Goal: Answer question/provide support

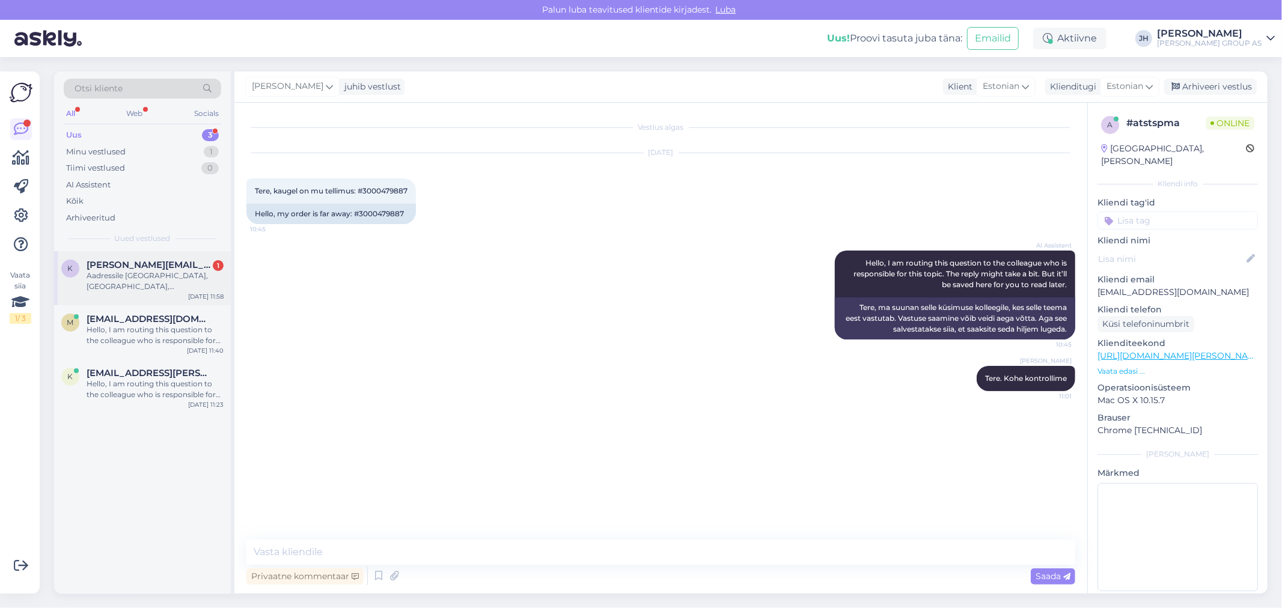
click at [131, 271] on div "Aadressile [GEOGRAPHIC_DATA], [GEOGRAPHIC_DATA], [GEOGRAPHIC_DATA][PERSON_NAME]…" at bounding box center [155, 281] width 137 height 22
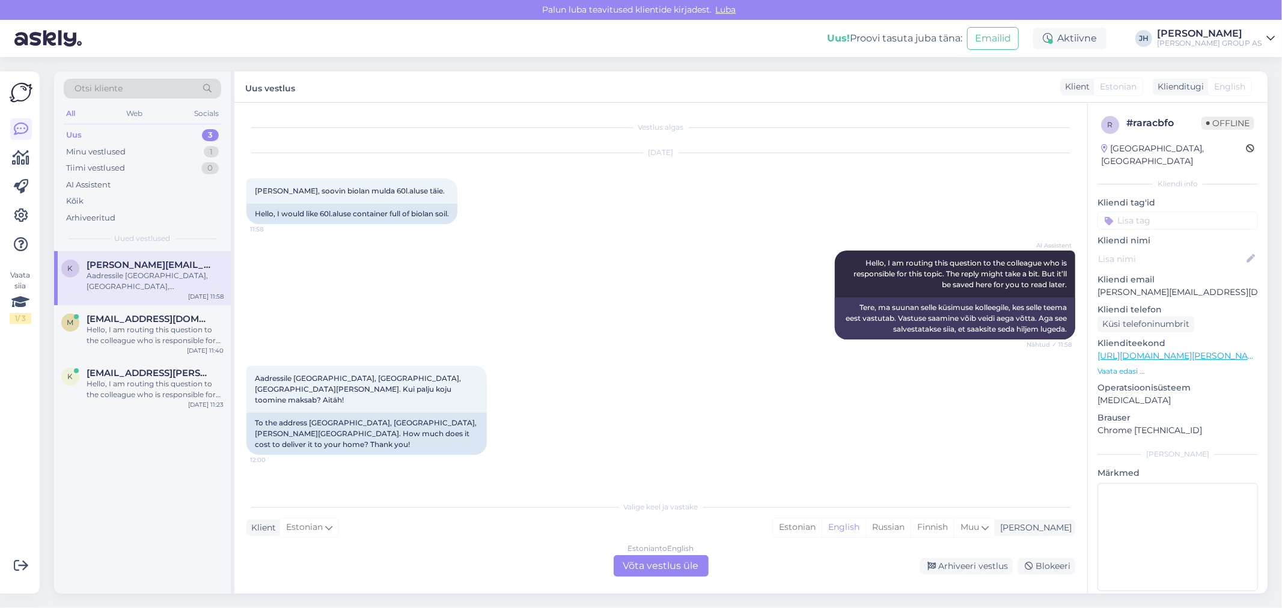
drag, startPoint x: 668, startPoint y: 564, endPoint x: 664, endPoint y: 571, distance: 8.1
click at [667, 567] on div "Estonian to English Võta vestlus üle" at bounding box center [660, 566] width 95 height 22
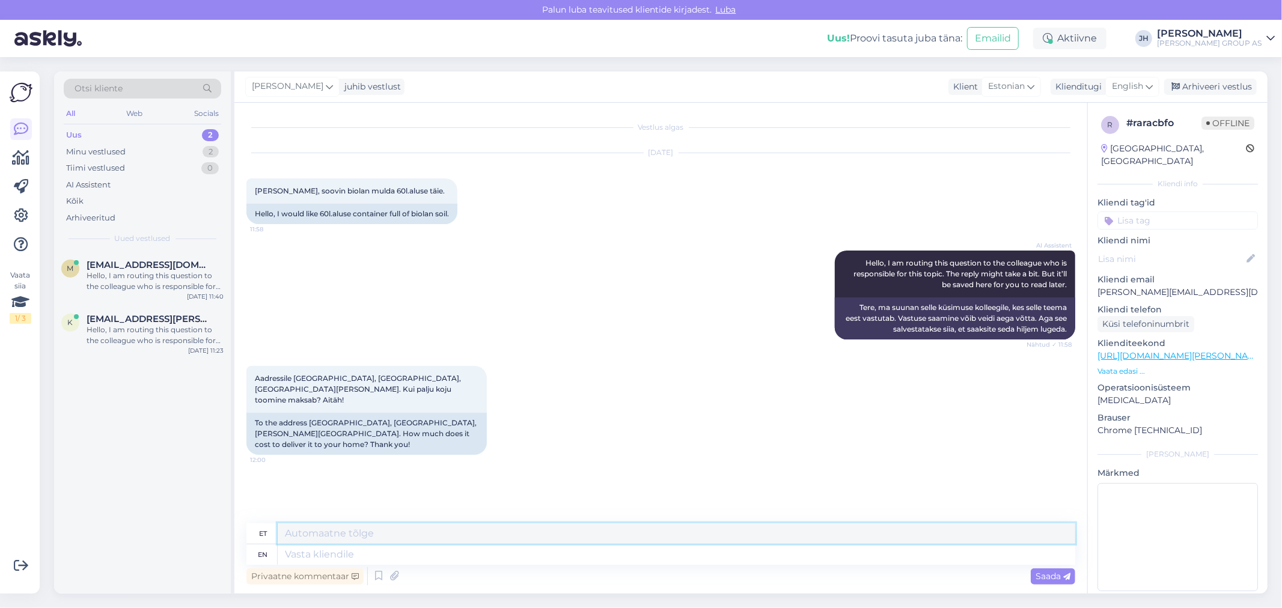
click at [297, 537] on textarea at bounding box center [676, 533] width 797 height 20
drag, startPoint x: 861, startPoint y: 536, endPoint x: 232, endPoint y: 478, distance: 631.7
click at [232, 478] on div "Otsi kliente All Web Socials Uus 2 Minu vestlused 2 Tiimi vestlused 0 AI Assist…" at bounding box center [660, 332] width 1213 height 522
type textarea "Tere. Süsteem ise arvutab transpordimaksumust, [PERSON_NAME] logite sisse, lisa…"
click at [1152, 83] on icon at bounding box center [1148, 86] width 7 height 13
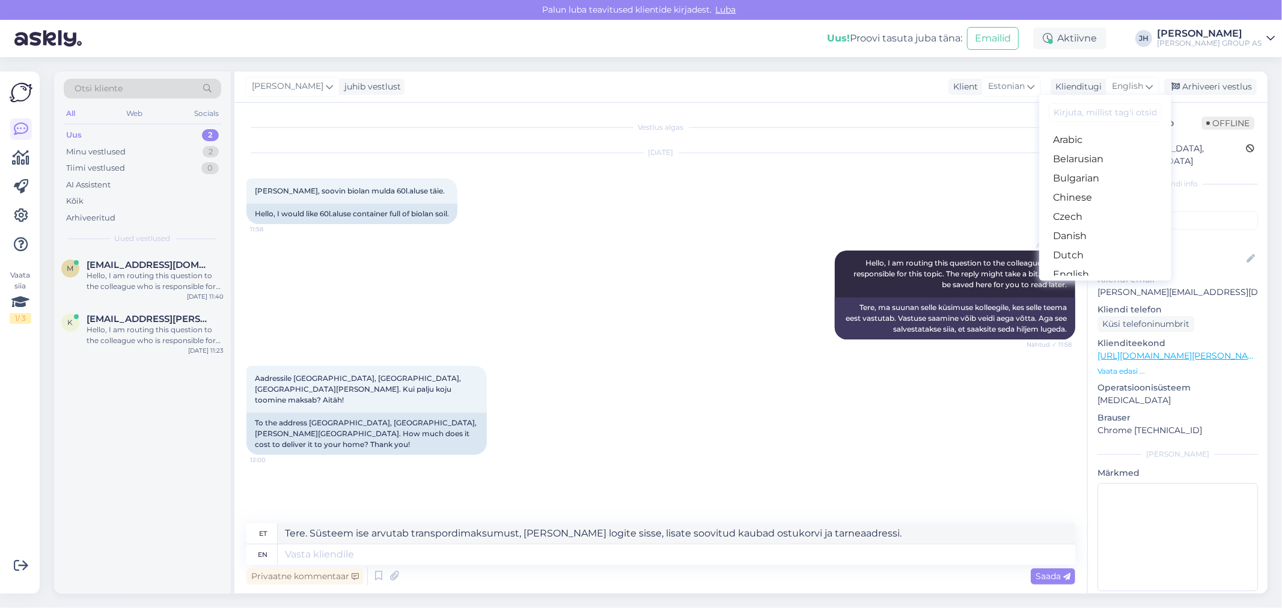
click at [1087, 284] on link "Estonian" at bounding box center [1105, 293] width 132 height 19
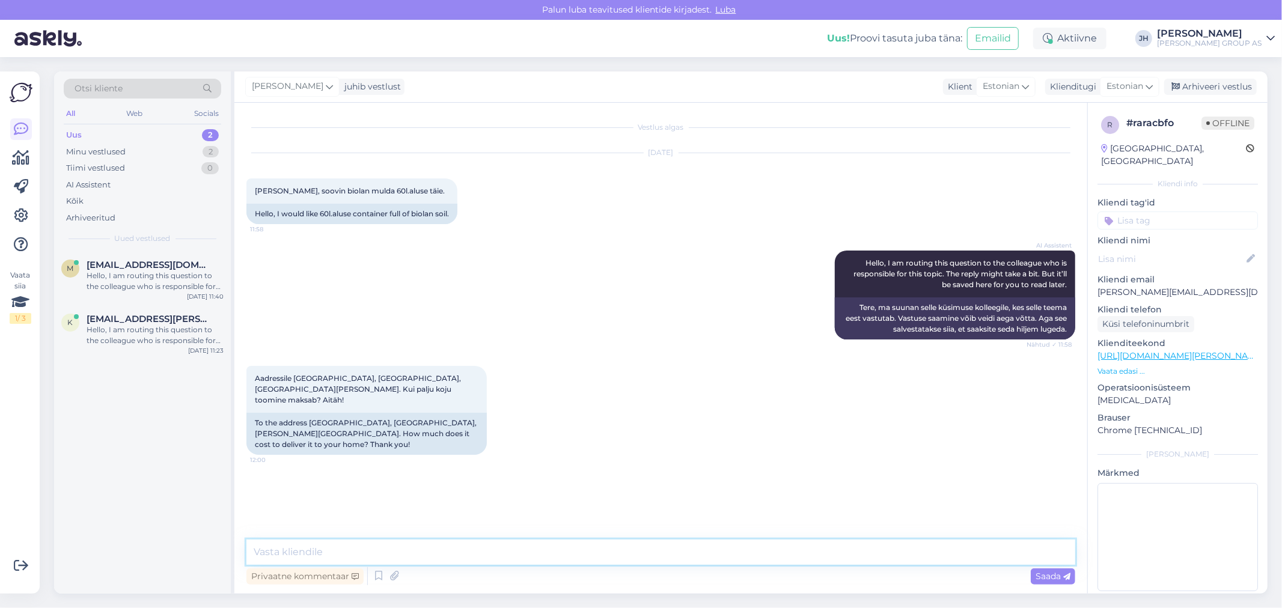
drag, startPoint x: 283, startPoint y: 550, endPoint x: 318, endPoint y: 544, distance: 36.1
click at [282, 551] on textarea at bounding box center [660, 552] width 829 height 25
paste textarea "Tere. Süsteem ise arvutab transpordimaksumust, [PERSON_NAME] logite sisse, lisa…"
type textarea "Tere. Süsteem ise arvutab transpordimaksumust, [PERSON_NAME] logite sisse, lisa…"
click at [1049, 577] on span "Saada" at bounding box center [1052, 576] width 35 height 11
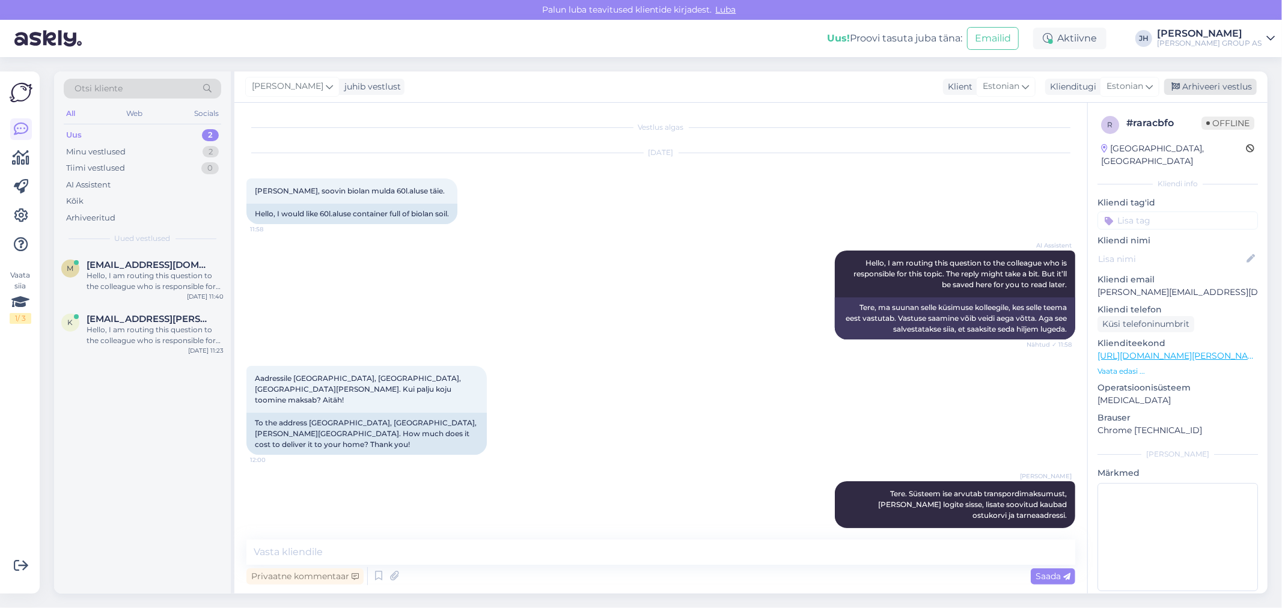
click at [1217, 81] on div "Arhiveeri vestlus" at bounding box center [1210, 87] width 93 height 16
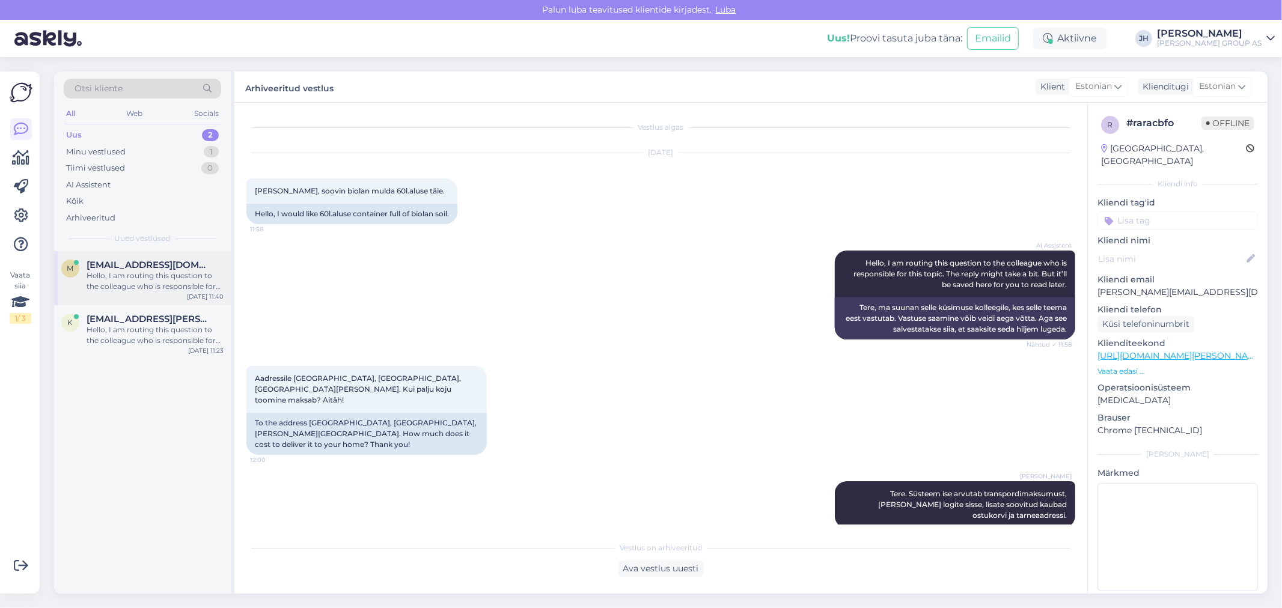
click at [112, 284] on div "Hello, I am routing this question to the colleague who is responsible for this …" at bounding box center [155, 281] width 137 height 22
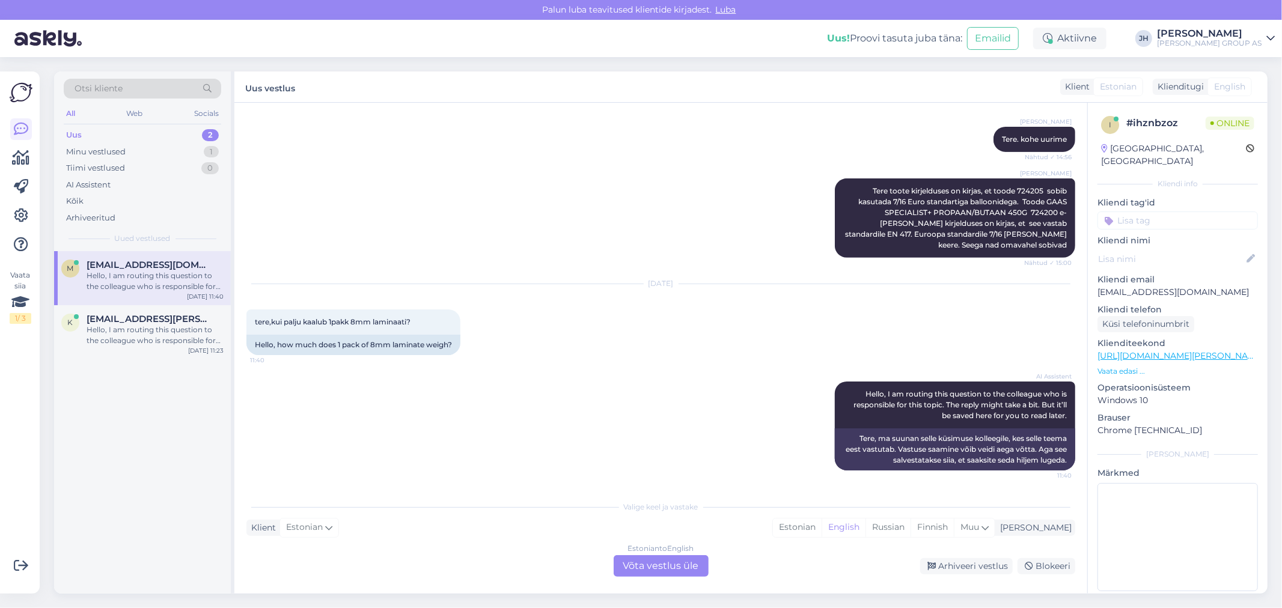
click at [668, 567] on div "Estonian to English Võta vestlus üle" at bounding box center [660, 566] width 95 height 22
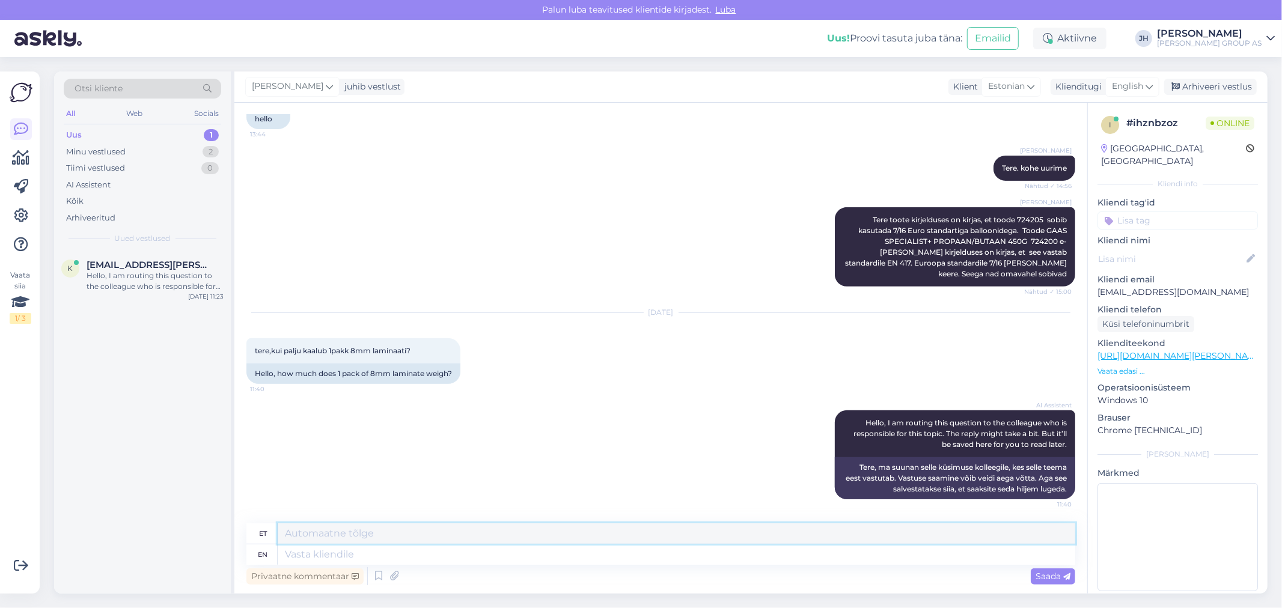
click at [392, 540] on textarea at bounding box center [676, 533] width 797 height 20
type textarea "T"
drag, startPoint x: 321, startPoint y: 536, endPoint x: 248, endPoint y: 534, distance: 73.3
click at [248, 534] on div "et 16 kg" at bounding box center [660, 533] width 829 height 21
type textarea "16 kg"
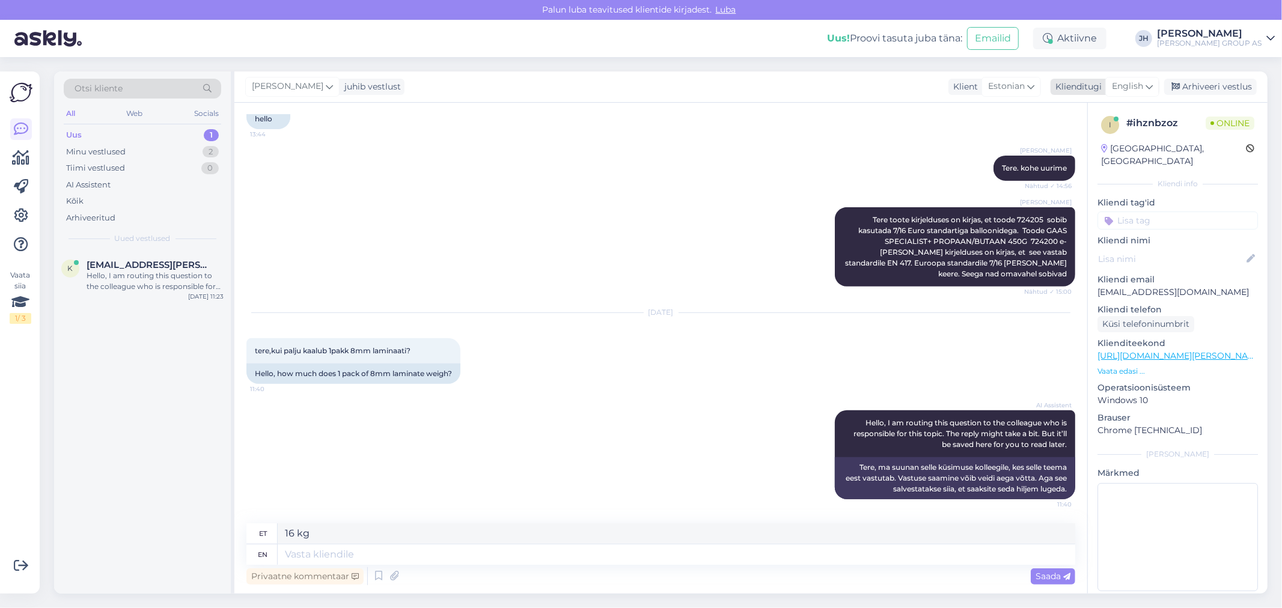
click at [1155, 85] on div "English" at bounding box center [1132, 86] width 54 height 19
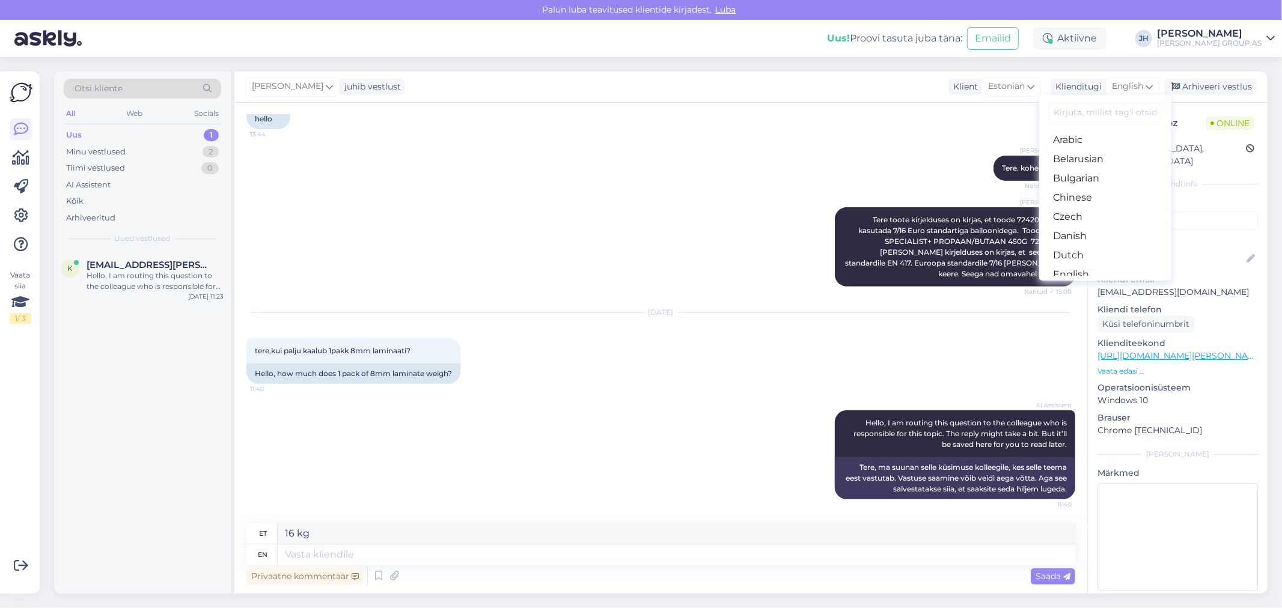
click at [1066, 284] on link "Estonian" at bounding box center [1105, 293] width 132 height 19
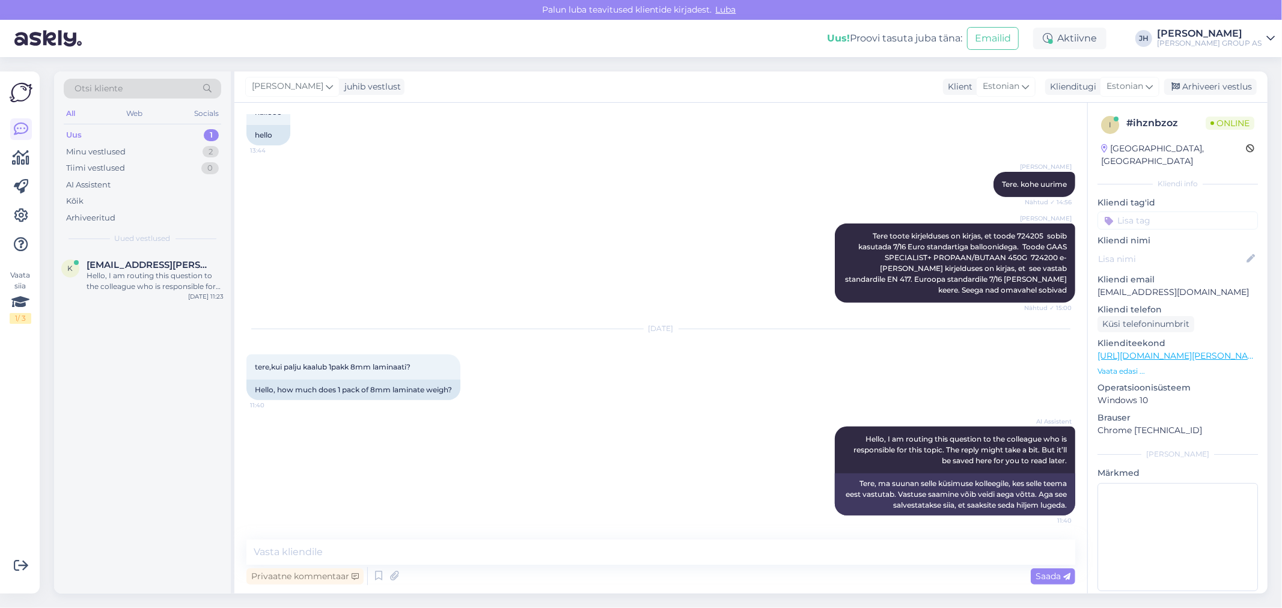
scroll to position [392, 0]
click at [275, 545] on textarea at bounding box center [660, 552] width 829 height 25
paste textarea "16 kg"
type textarea "16 kg"
click at [1035, 574] on span "Saada" at bounding box center [1052, 576] width 35 height 11
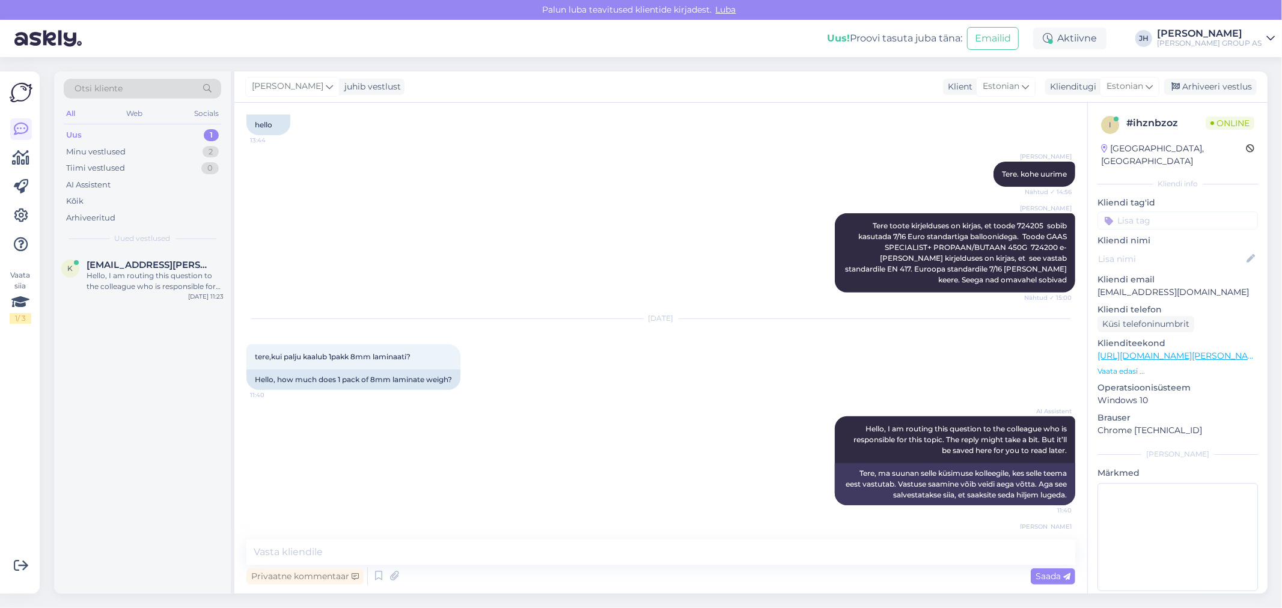
scroll to position [443, 0]
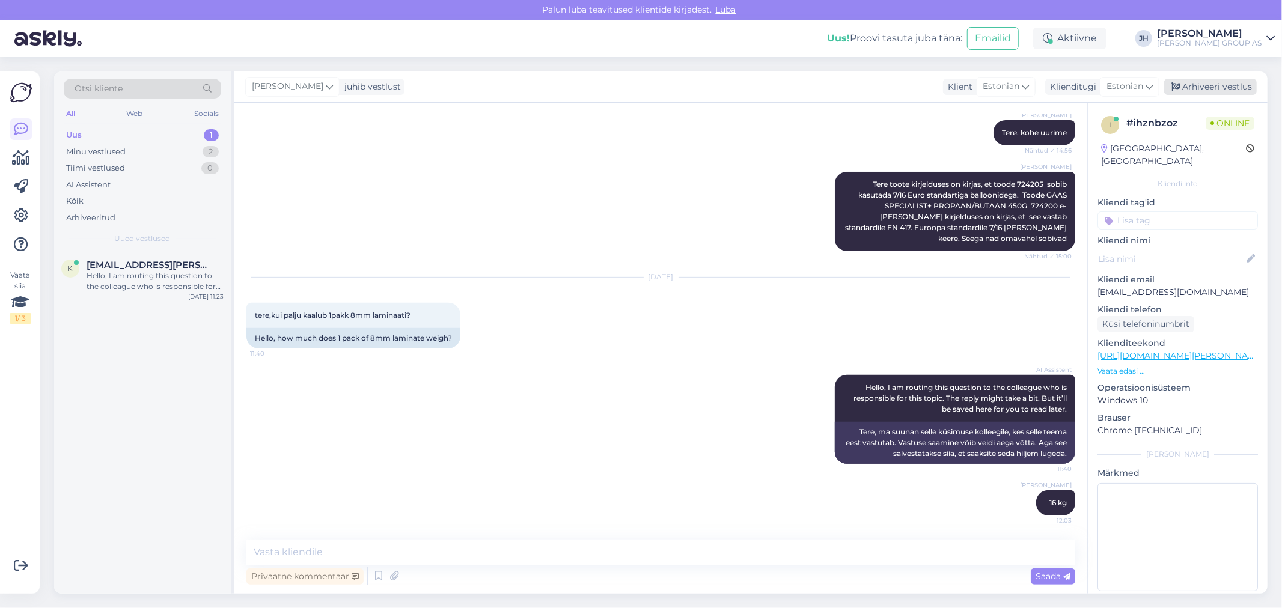
click at [1224, 86] on div "Arhiveeri vestlus" at bounding box center [1210, 87] width 93 height 16
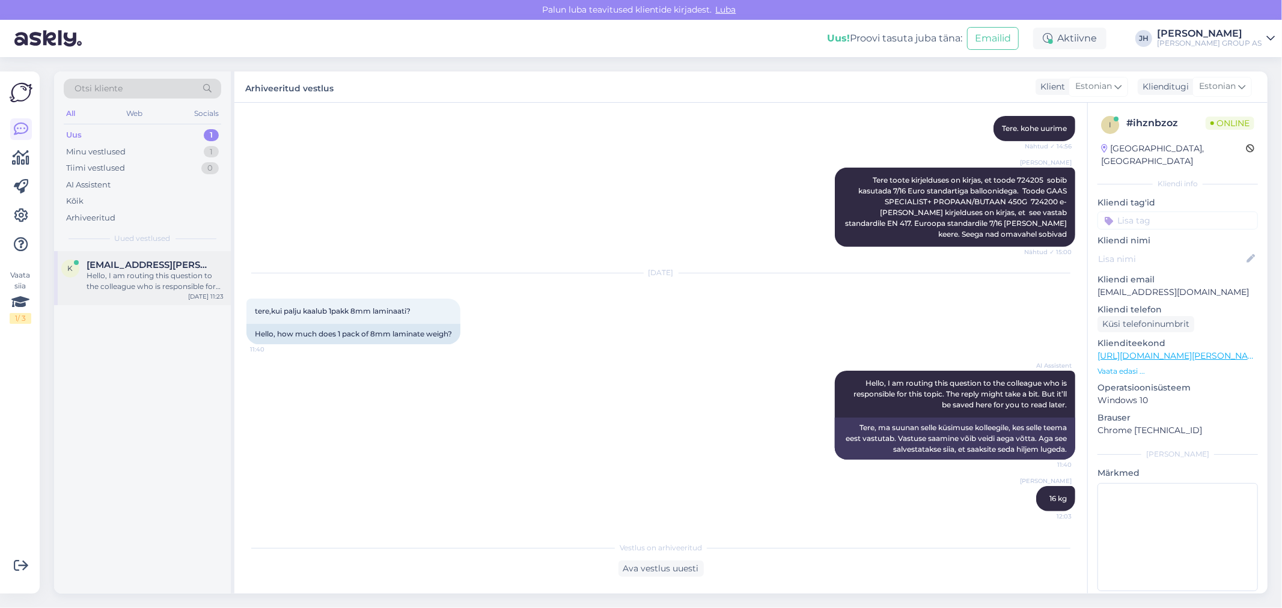
click at [156, 267] on span "[EMAIL_ADDRESS][PERSON_NAME][DOMAIN_NAME]" at bounding box center [149, 265] width 125 height 11
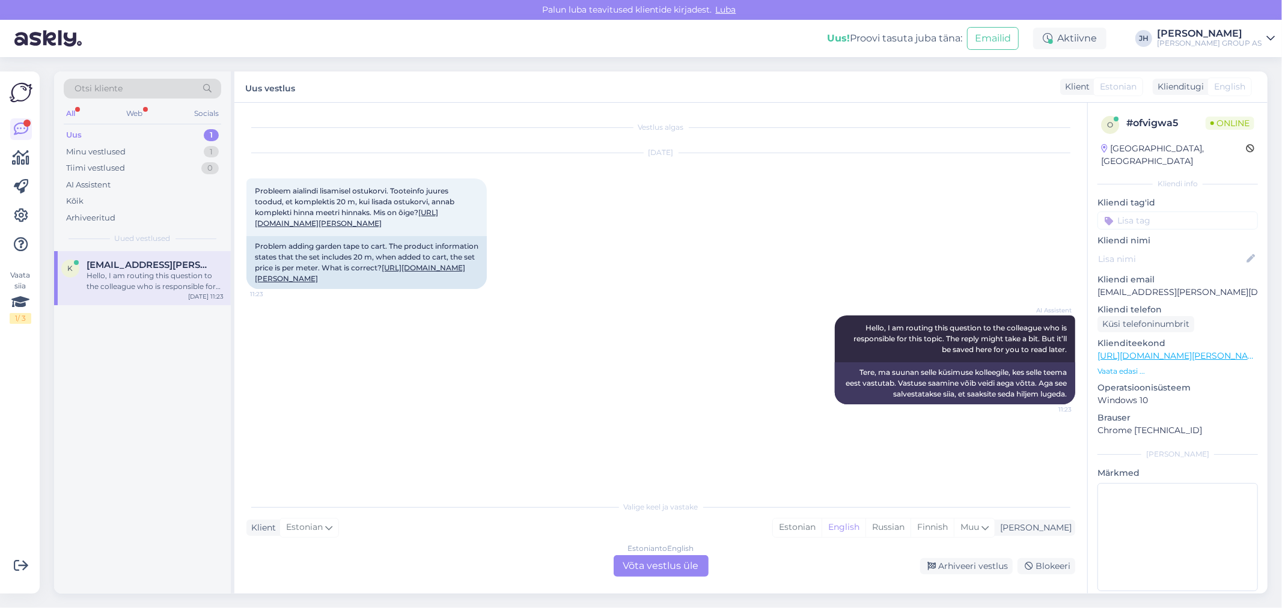
click at [657, 561] on div "Estonian to English Võta vestlus üle" at bounding box center [660, 566] width 95 height 22
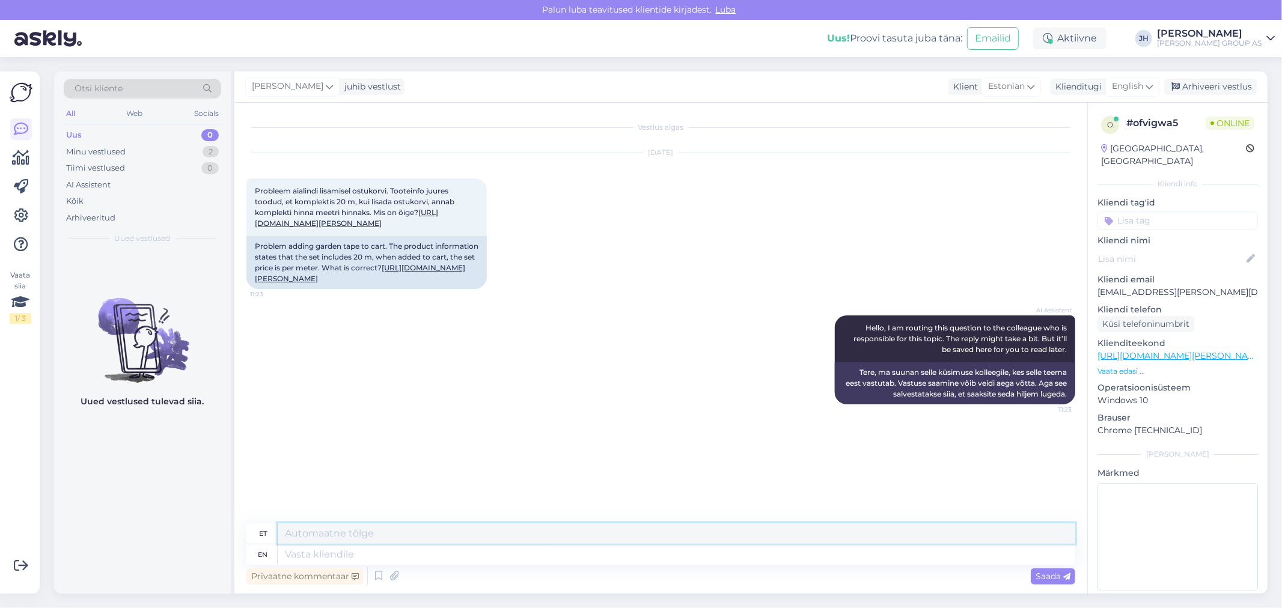
click at [377, 532] on textarea at bounding box center [676, 533] width 797 height 20
click at [314, 536] on textarea at bounding box center [676, 533] width 797 height 20
click at [305, 533] on textarea at bounding box center [676, 533] width 797 height 20
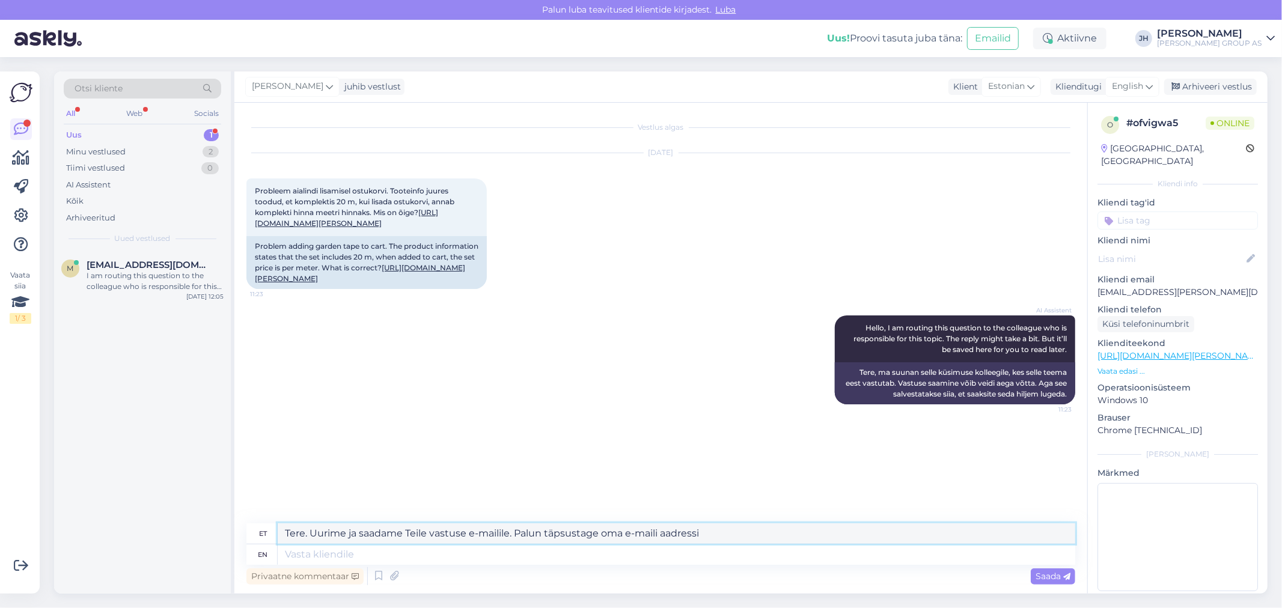
drag, startPoint x: 707, startPoint y: 533, endPoint x: 187, endPoint y: 537, distance: 520.3
click at [187, 537] on div "Otsi kliente All Web Socials Uus 1 Minu vestlused 2 Tiimi vestlused 0 AI Assist…" at bounding box center [660, 332] width 1213 height 522
type textarea "Tere. Uurime ja saadame Teile vastuse e-mailile. Palun täpsustage oma e-maili a…"
click at [1154, 82] on div "English" at bounding box center [1132, 86] width 54 height 19
click at [1067, 284] on link "Estonian" at bounding box center [1105, 293] width 132 height 19
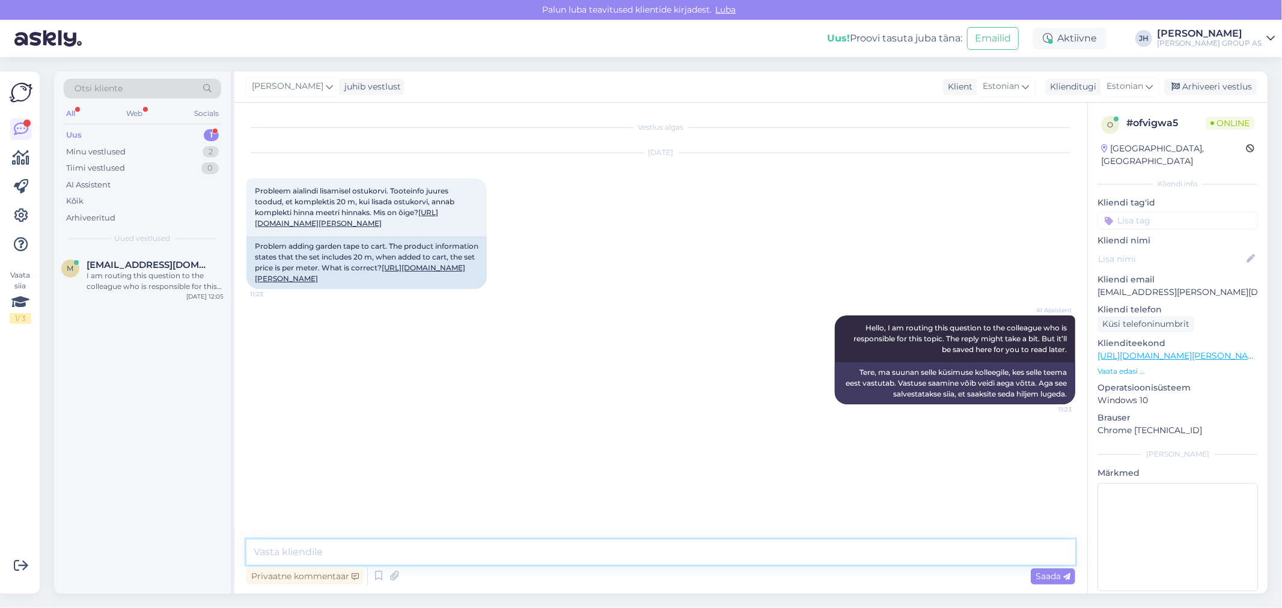
click at [268, 555] on textarea at bounding box center [660, 552] width 829 height 25
paste textarea "Tere. Uurime ja saadame Teile vastuse e-mailile. Palun täpsustage oma e-maili a…"
type textarea "Tere. Uurime ja saadame Teile vastuse e-mailile. Palun täpsustage oma e-maili a…"
click at [1048, 576] on span "Saada" at bounding box center [1052, 576] width 35 height 11
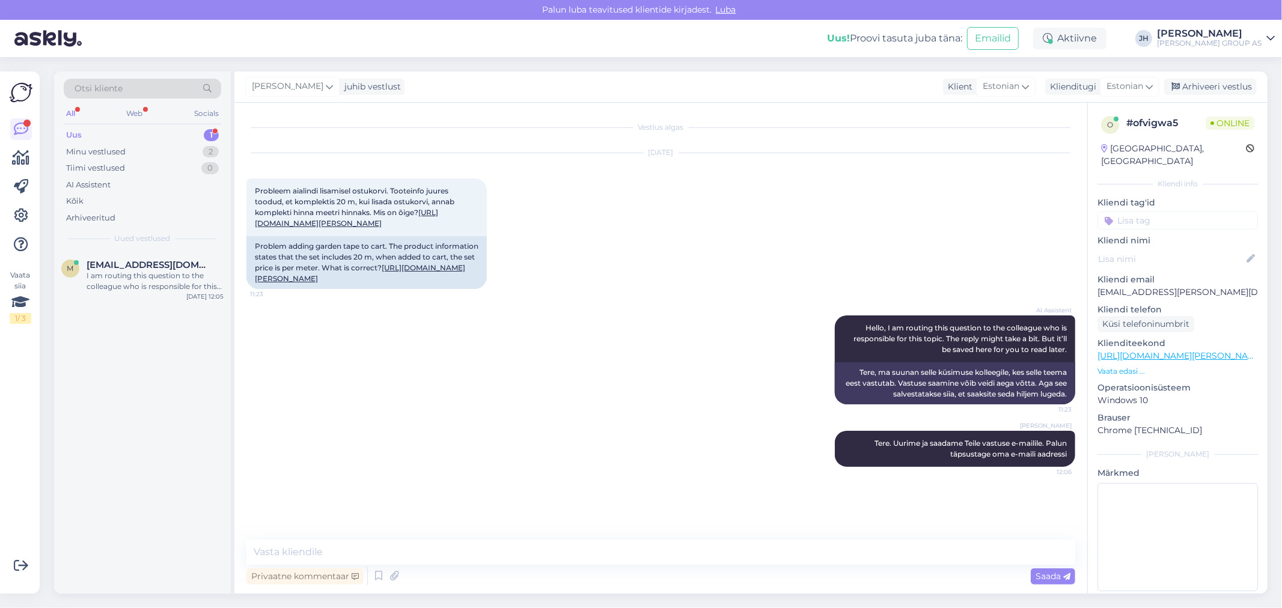
drag, startPoint x: 297, startPoint y: 231, endPoint x: 246, endPoint y: 175, distance: 75.3
click at [246, 175] on div "[DATE] Probleem aialindi lisamisel ostukorvi. Tooteinfo juures toodud, et kompl…" at bounding box center [660, 221] width 829 height 162
copy span "Probleem aialindi lisamisel ostukorvi. Tooteinfo juures toodud, et komplektis 2…"
click at [153, 272] on div "I am routing this question to the colleague who is responsible for this topic. …" at bounding box center [155, 281] width 137 height 22
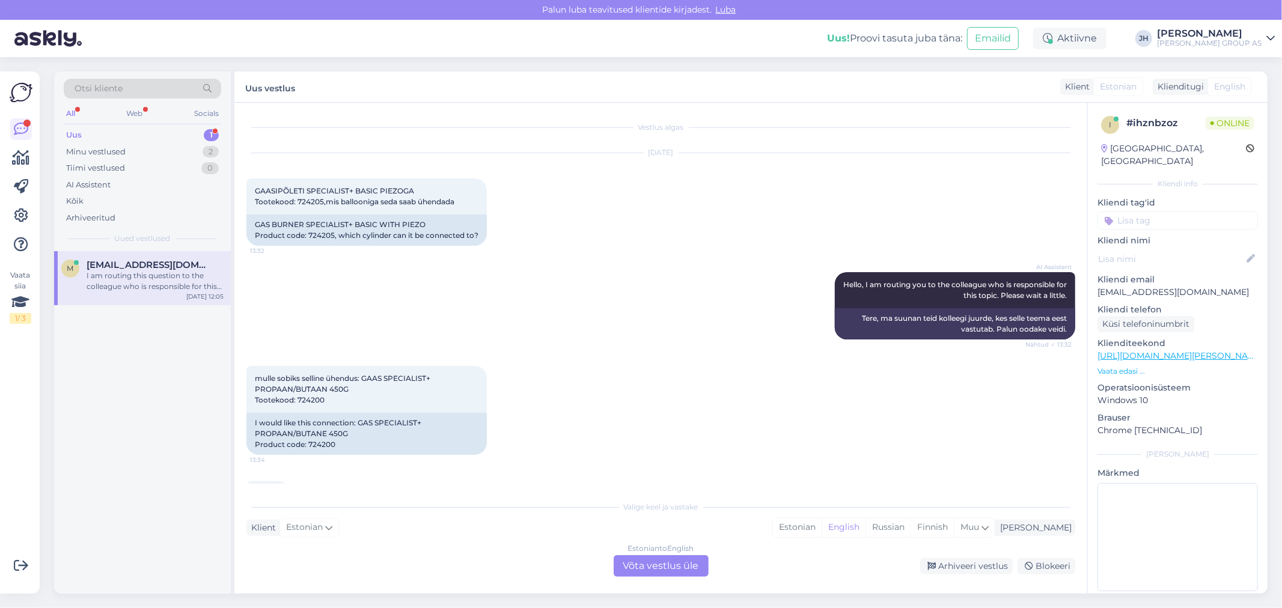
scroll to position [874, 0]
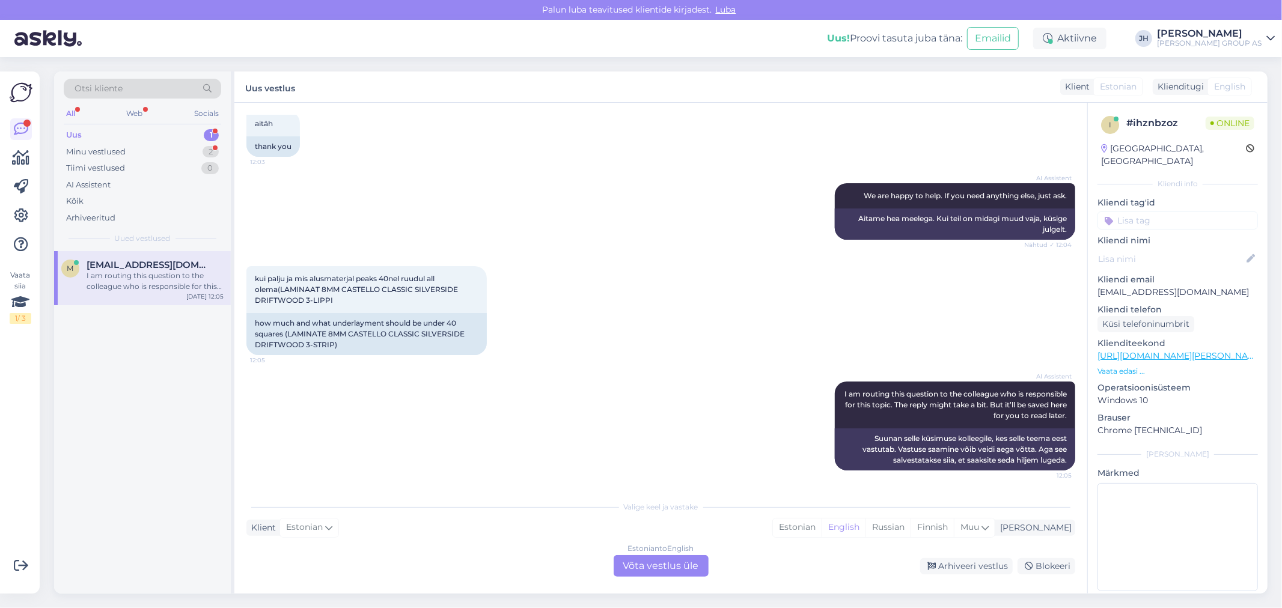
click at [72, 133] on div "Uus" at bounding box center [74, 135] width 16 height 12
click at [87, 151] on div "Minu vestlused" at bounding box center [95, 152] width 59 height 12
click at [145, 265] on span "[EMAIL_ADDRESS][PERSON_NAME][DOMAIN_NAME]" at bounding box center [149, 265] width 125 height 11
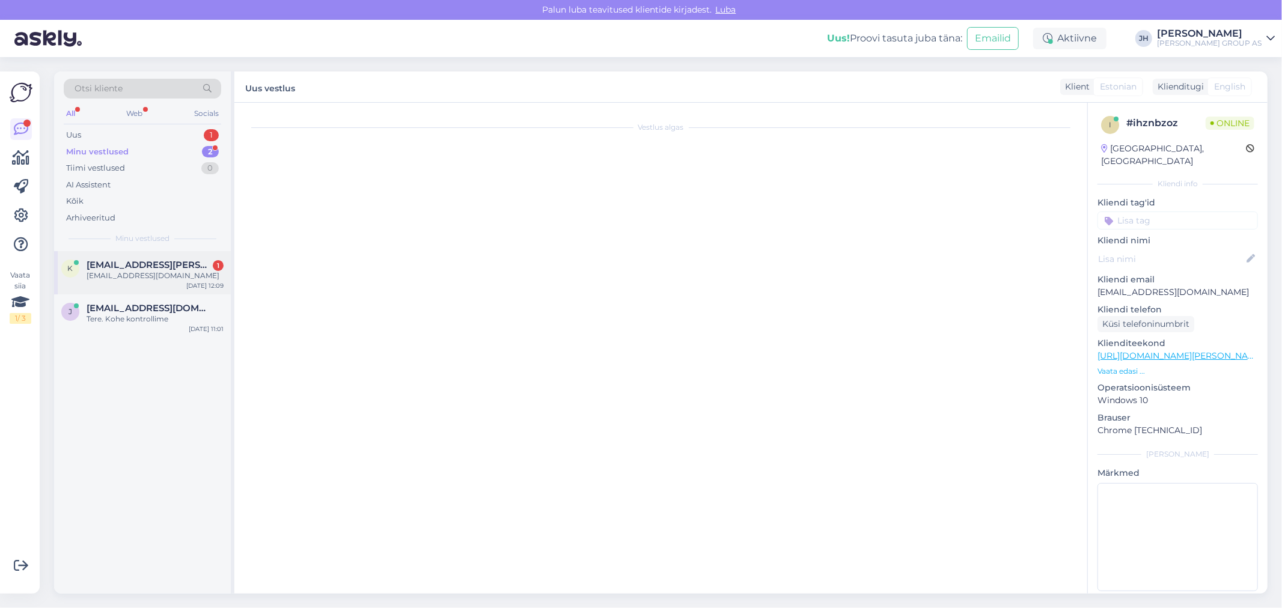
scroll to position [25, 0]
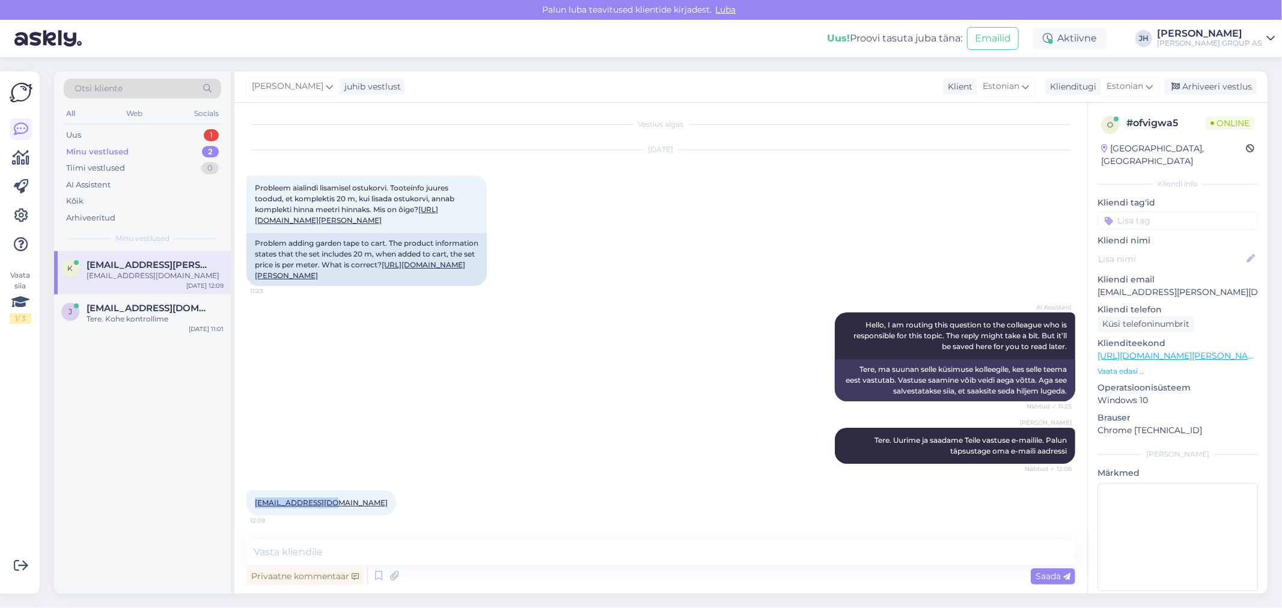
drag, startPoint x: 331, startPoint y: 503, endPoint x: 245, endPoint y: 508, distance: 86.6
click at [245, 508] on div "Vestlus algas [DATE] Probleem aialindi lisamisel ostukorvi. Tooteinfo juures to…" at bounding box center [660, 348] width 853 height 491
copy link "[EMAIL_ADDRESS][DOMAIN_NAME]"
click at [1212, 85] on div "Arhiveeri vestlus" at bounding box center [1210, 87] width 93 height 16
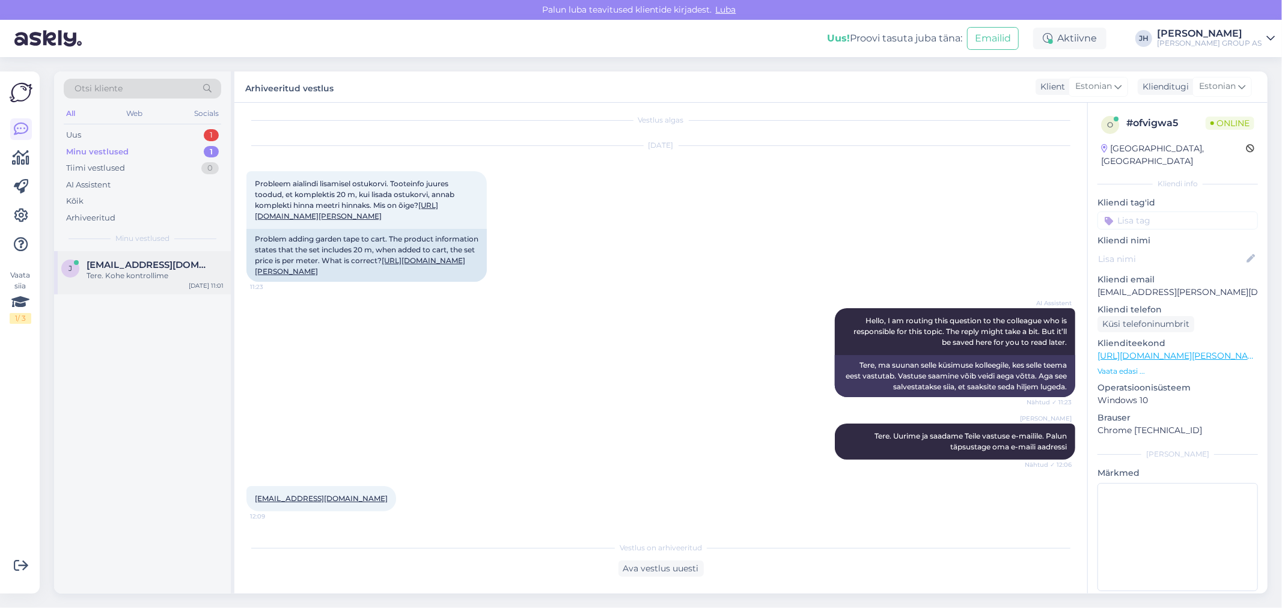
click at [120, 266] on span "[EMAIL_ADDRESS][DOMAIN_NAME]" at bounding box center [149, 265] width 125 height 11
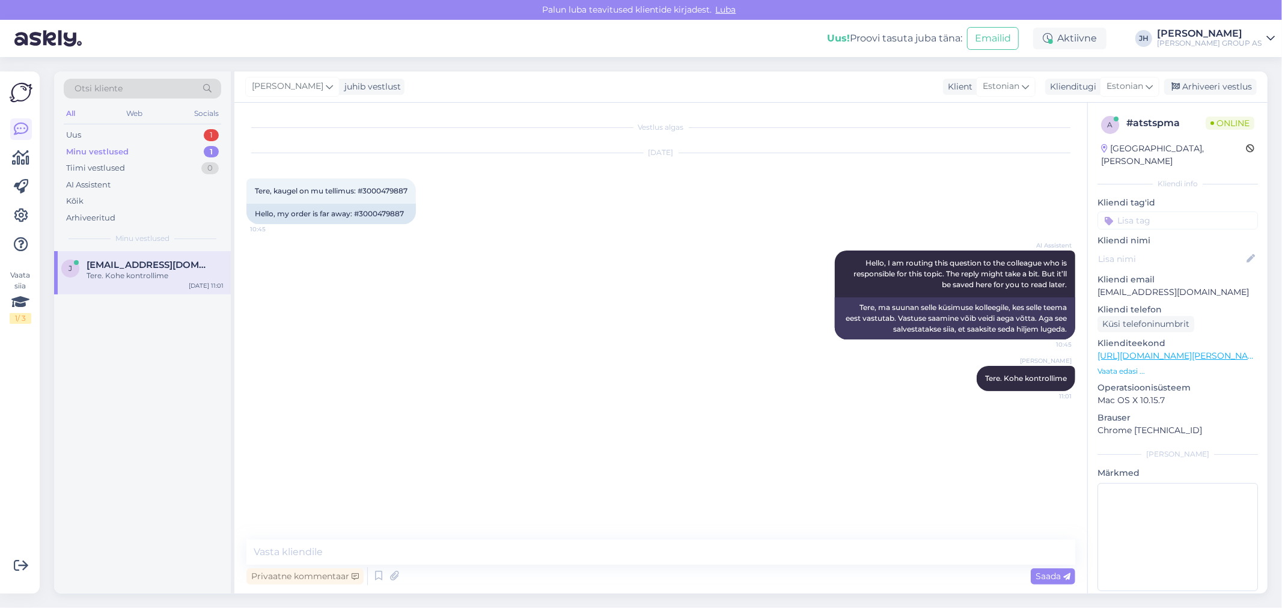
scroll to position [0, 0]
drag, startPoint x: 409, startPoint y: 193, endPoint x: 364, endPoint y: 188, distance: 45.3
click at [364, 188] on span "Tere, kaugel on mu tellimus: #3000479887" at bounding box center [331, 190] width 153 height 9
copy span "3000479887"
click at [329, 553] on textarea at bounding box center [660, 552] width 829 height 25
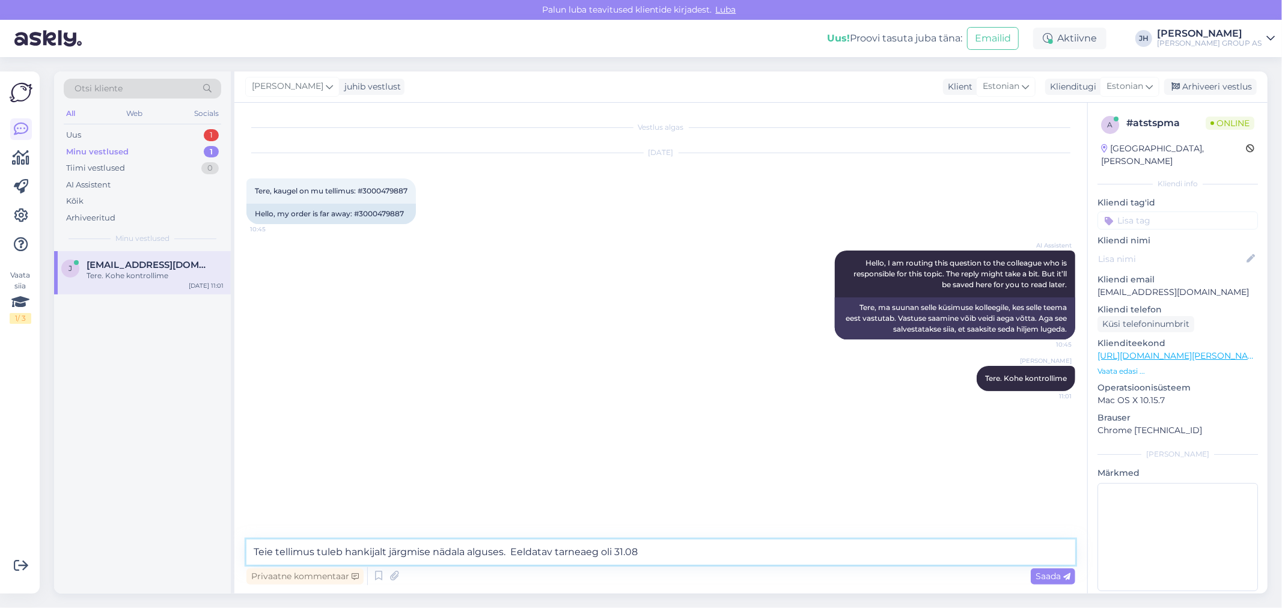
drag, startPoint x: 612, startPoint y: 552, endPoint x: 605, endPoint y: 553, distance: 6.7
click at [605, 553] on textarea "Teie tellimus tuleb hankijalt järgmise nädala alguses. Eeldatav tarneaeg oli 31…" at bounding box center [660, 552] width 829 height 25
click at [651, 550] on textarea "Teie tellimus tuleb hankijalt järgmise nädala alguses. Eeldatav tarneaeg oli 31…" at bounding box center [660, 552] width 829 height 25
click at [615, 552] on textarea "Teie tellimus tuleb hankijalt järgmise nädala alguses. Eeldatav tarneaeg oli 31…" at bounding box center [660, 552] width 829 height 25
type textarea "Teie tellimus tuleb hankijalt järgmise nädala alguses. Eeldatav tarneaeg oli 31…"
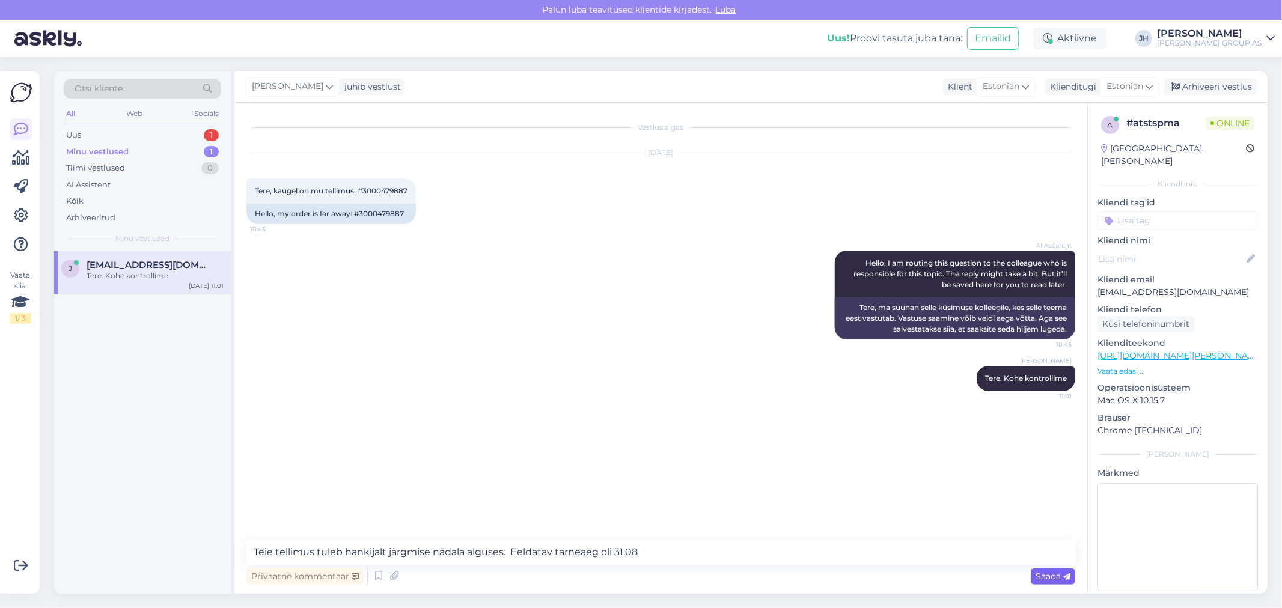
click at [1054, 574] on span "Saada" at bounding box center [1052, 576] width 35 height 11
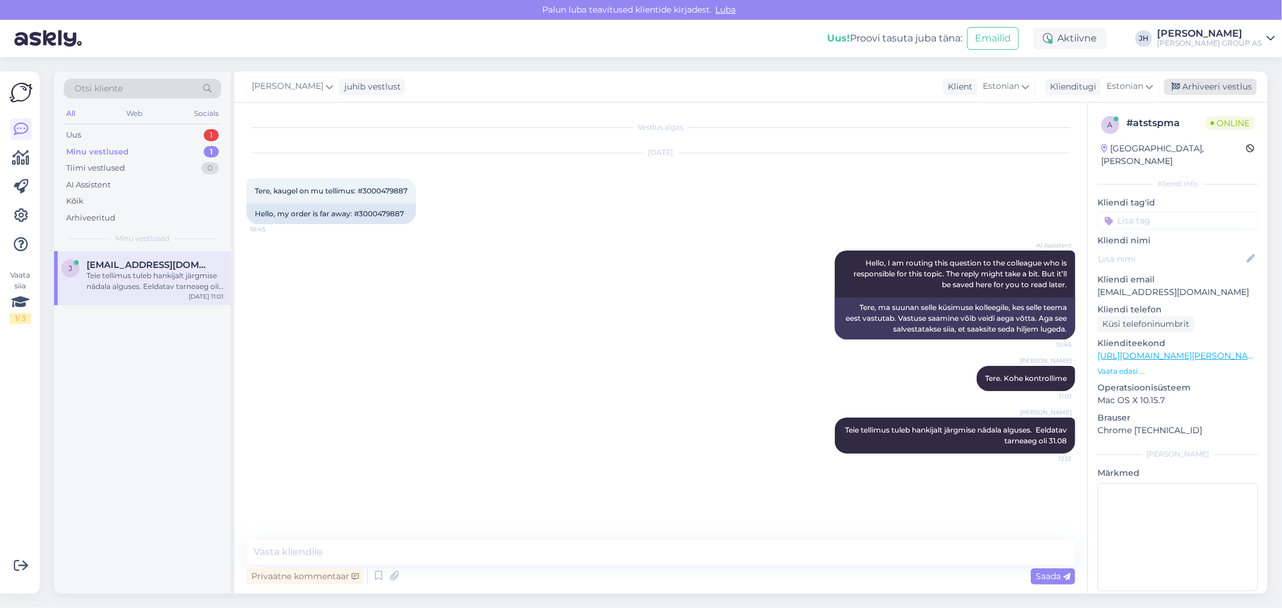
click at [1226, 88] on div "Arhiveeri vestlus" at bounding box center [1210, 87] width 93 height 16
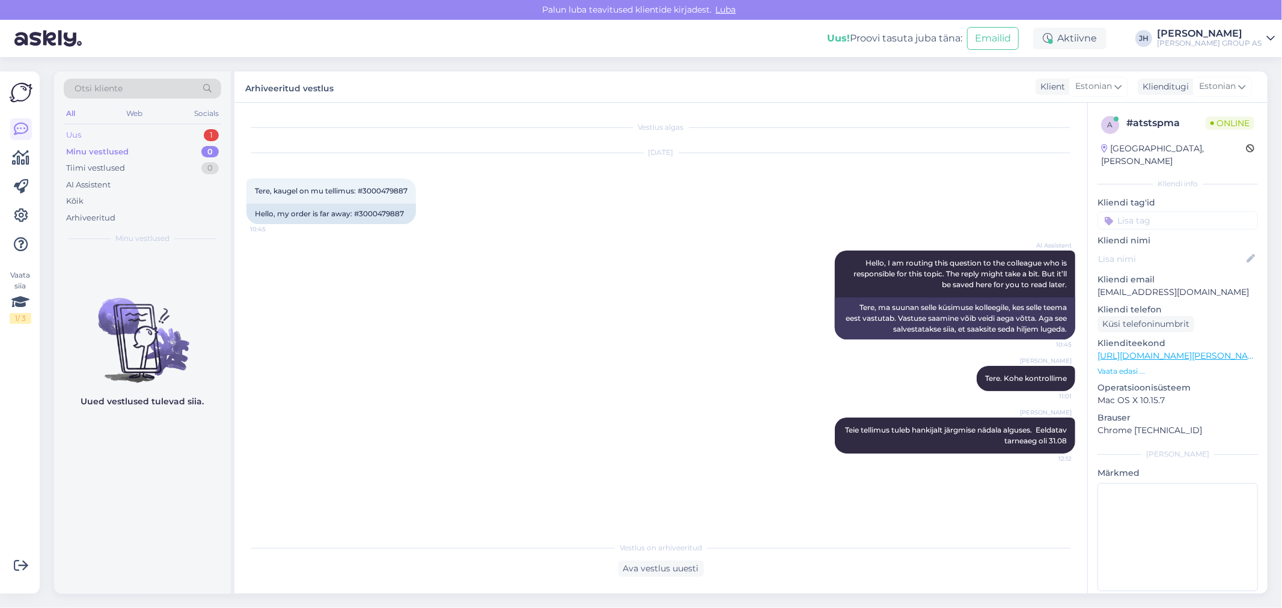
click at [77, 131] on div "Uus" at bounding box center [73, 135] width 15 height 12
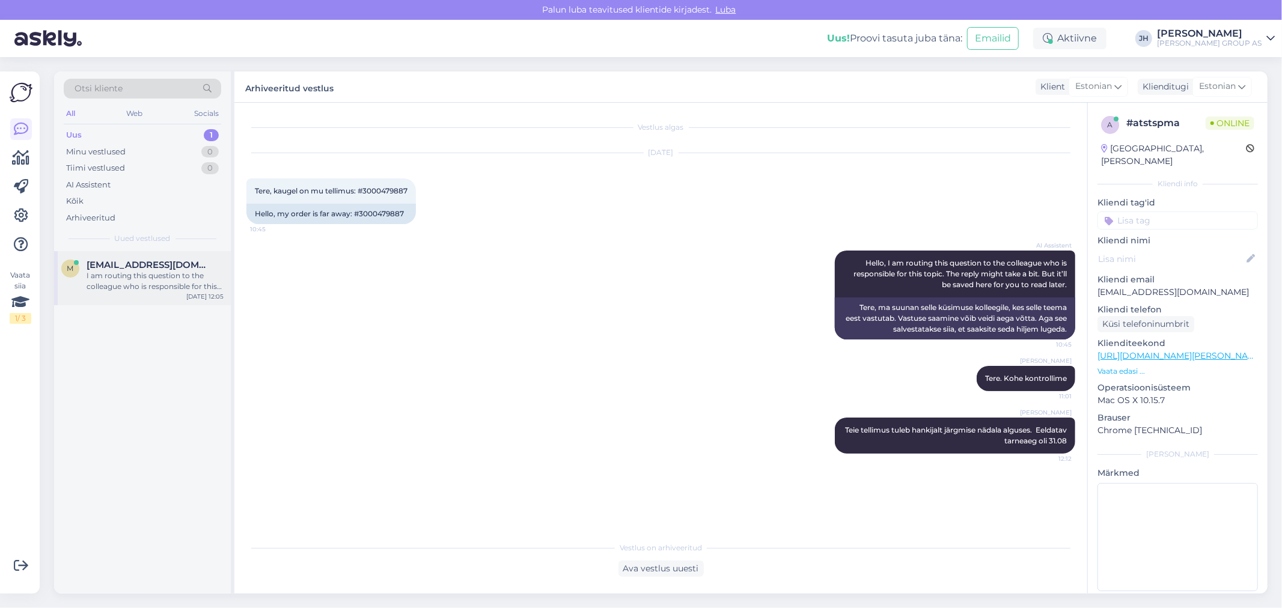
click at [113, 273] on div "I am routing this question to the colleague who is responsible for this topic. …" at bounding box center [155, 281] width 137 height 22
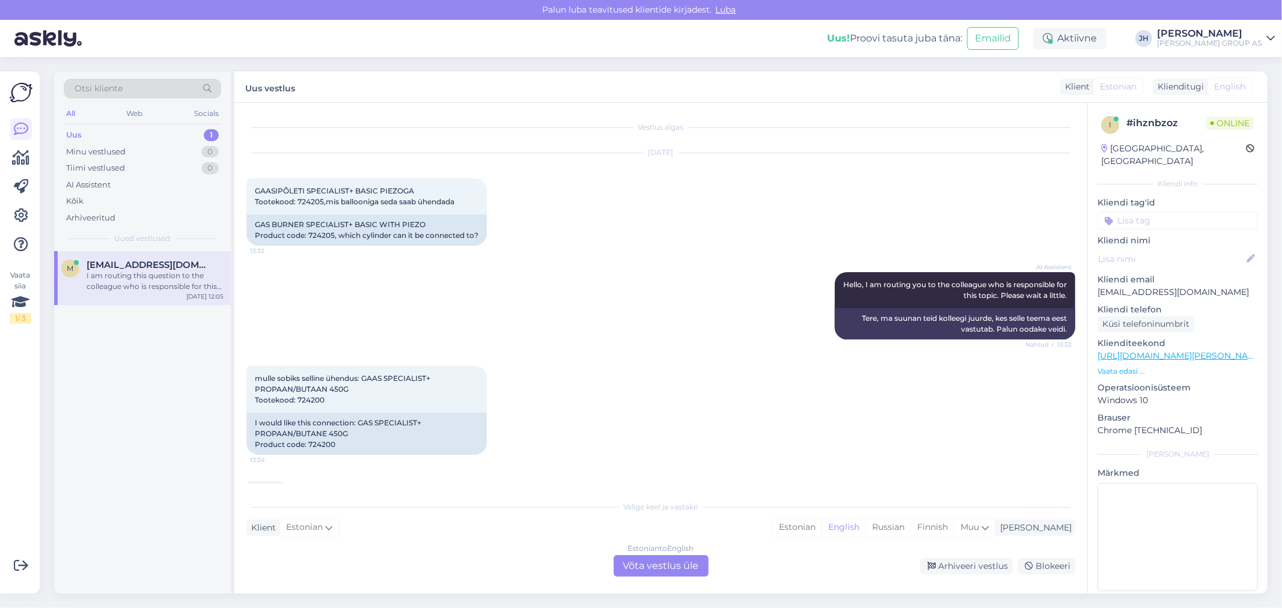
scroll to position [874, 0]
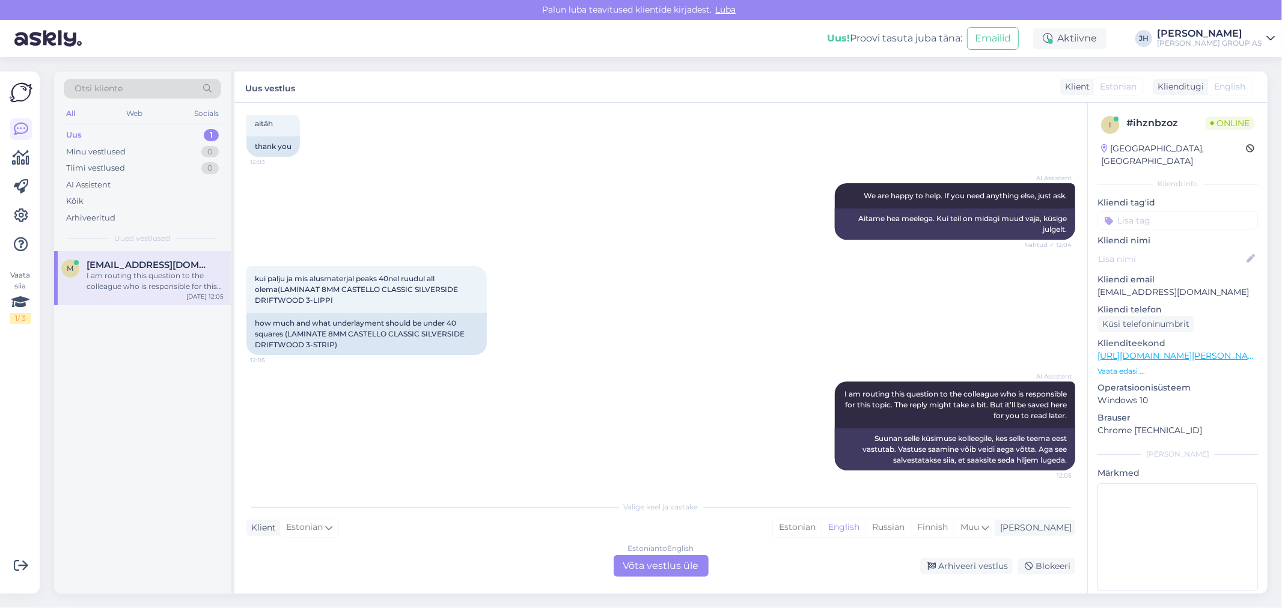
click at [663, 565] on div "Estonian to English Võta vestlus üle" at bounding box center [660, 566] width 95 height 22
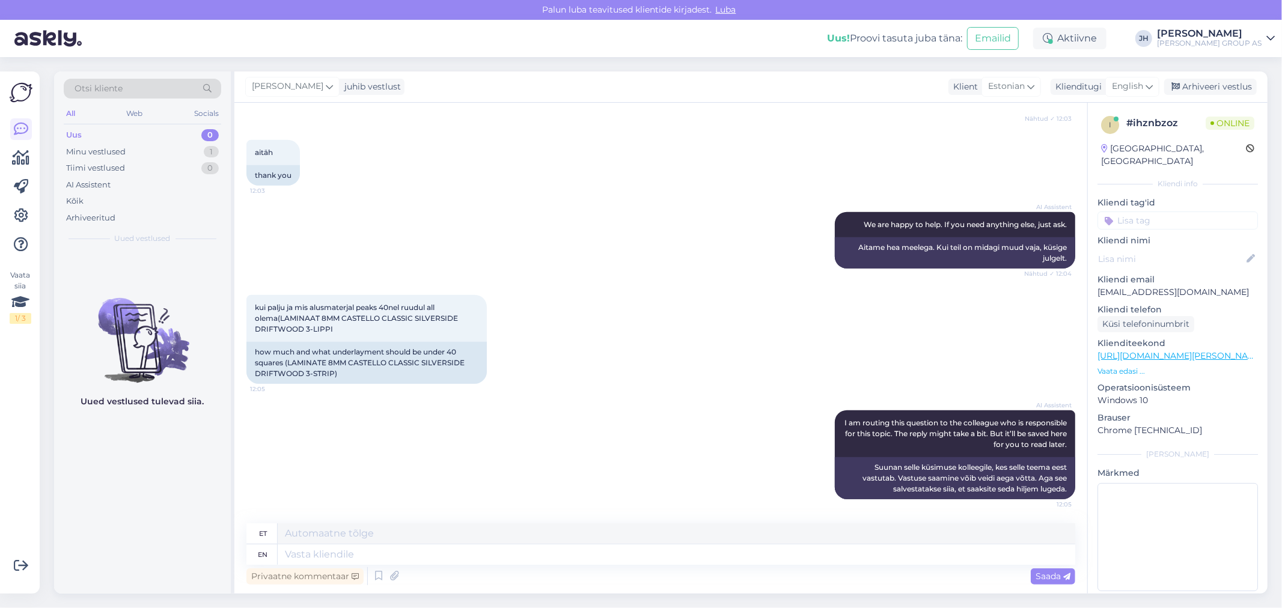
scroll to position [845, 0]
click at [356, 535] on textarea at bounding box center [676, 533] width 797 height 20
click at [1150, 86] on icon at bounding box center [1148, 86] width 7 height 13
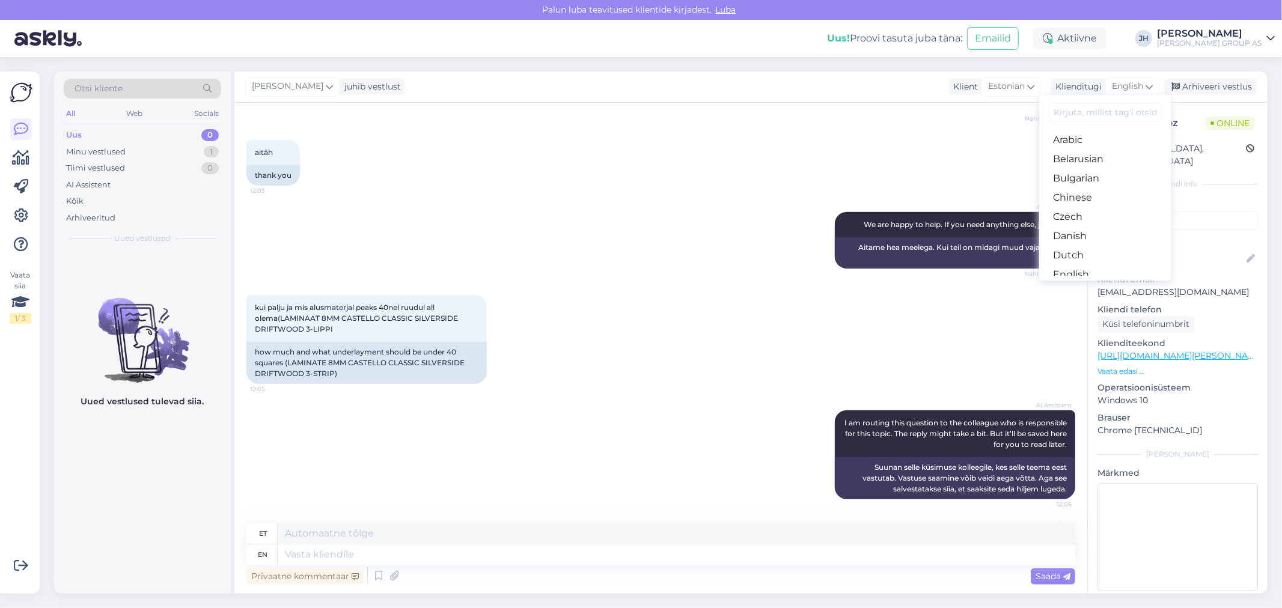
click at [1062, 284] on link "Estonian" at bounding box center [1105, 293] width 132 height 19
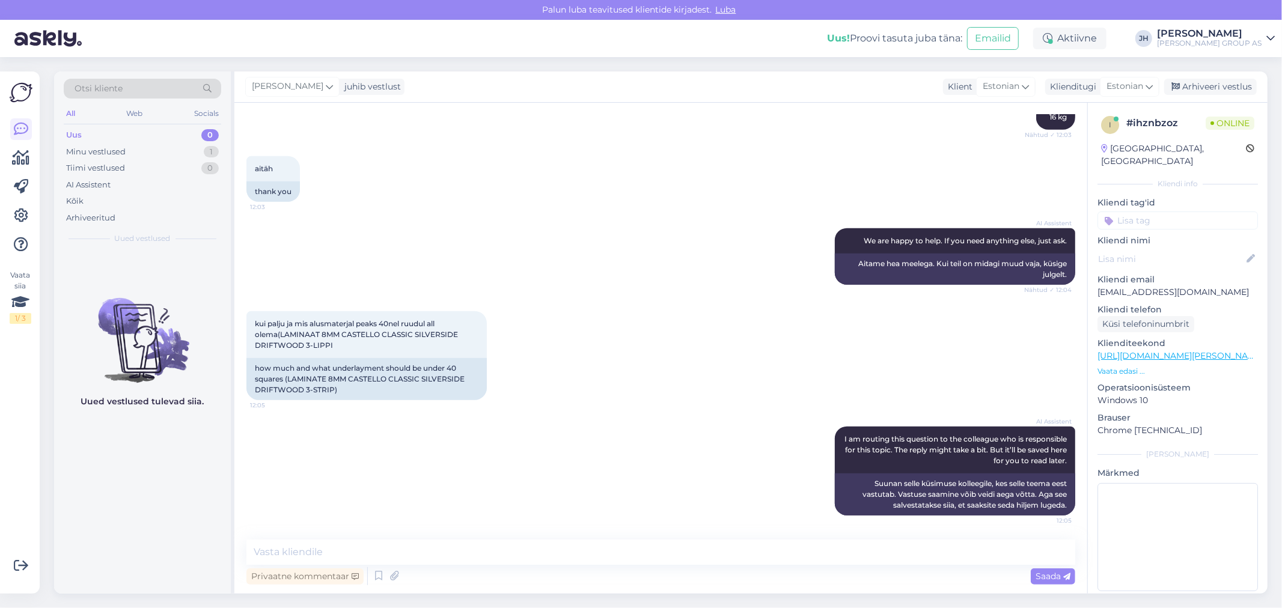
scroll to position [829, 0]
click at [297, 558] on textarea at bounding box center [660, 552] width 829 height 25
type textarea "T"
drag, startPoint x: 254, startPoint y: 322, endPoint x: 339, endPoint y: 349, distance: 89.5
click at [339, 349] on div "kui palju ja mis alusmaterjal peaks 40nel ruudul all olema(LAMINAAT 8MM CASTELL…" at bounding box center [366, 334] width 240 height 47
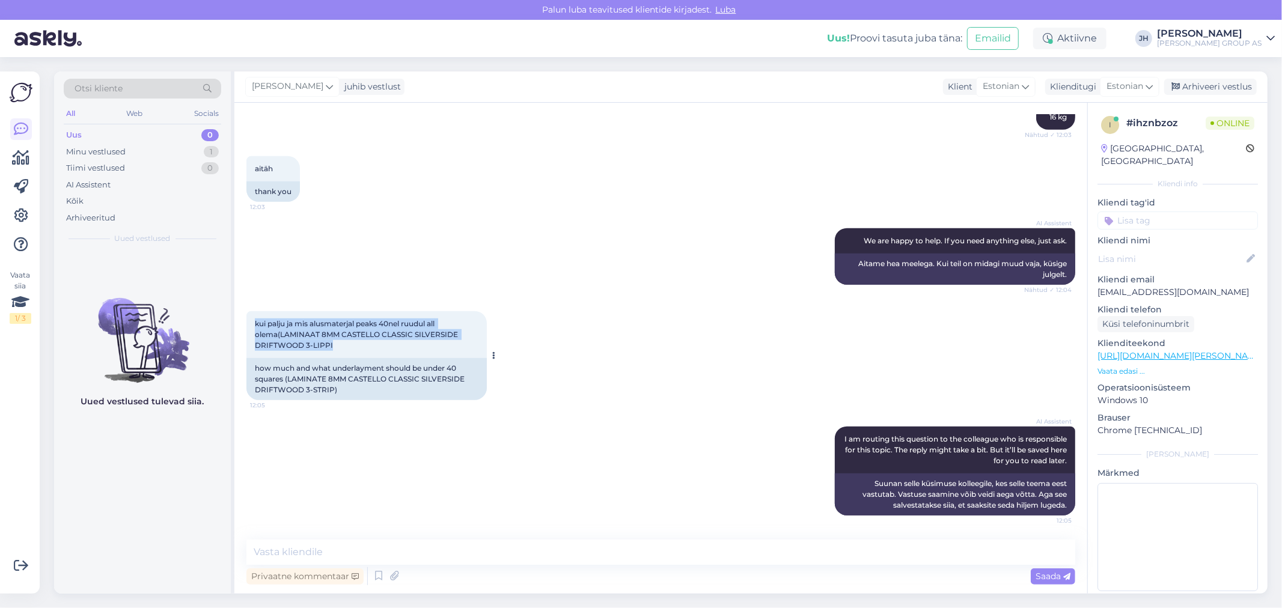
copy span "kui palju ja mis alusmaterjal peaks 40nel ruudul all olema(LAMINAAT 8MM CASTELL…"
click at [339, 549] on textarea at bounding box center [660, 552] width 829 height 25
paste textarea "Soovituslik materjalivalik sõltub aluspõranda tüübist (nt betoon või puit), ruu…"
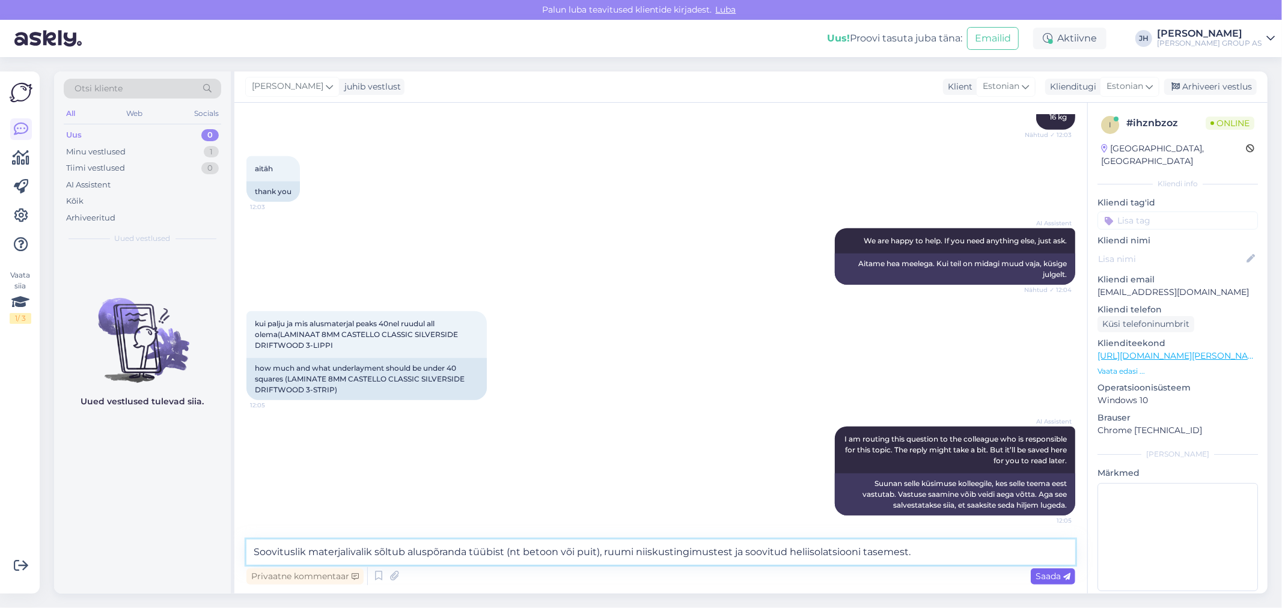
type textarea "Soovituslik materjalivalik sõltub aluspõranda tüübist (nt betoon või puit), ruu…"
click at [1056, 577] on span "Saada" at bounding box center [1052, 576] width 35 height 11
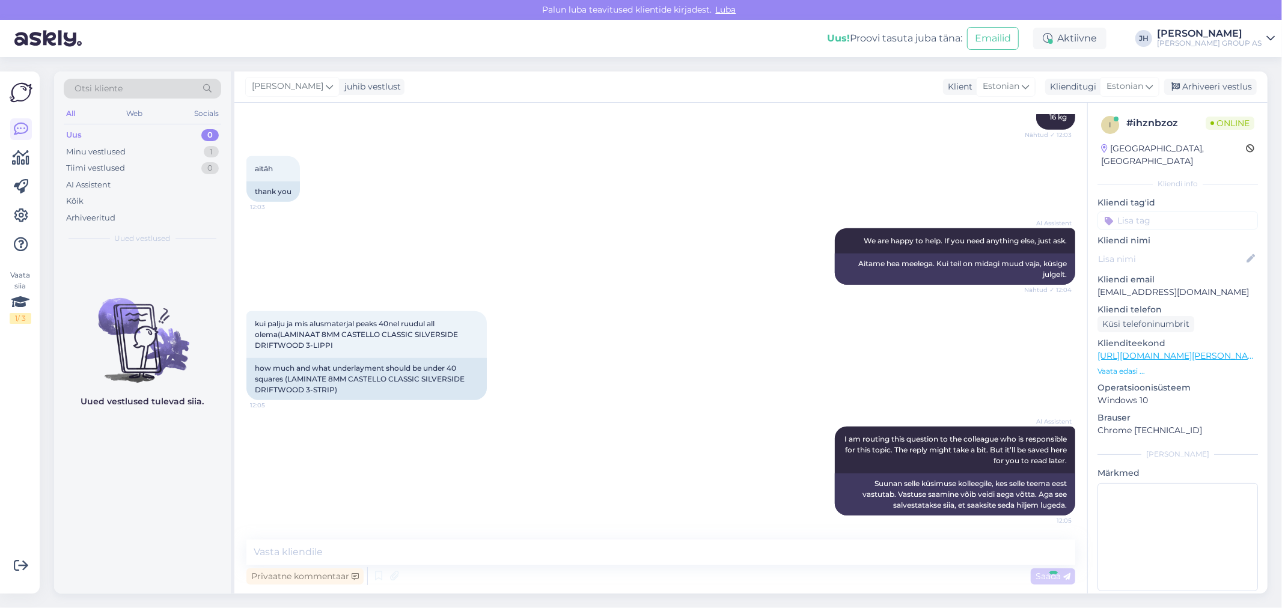
scroll to position [902, 0]
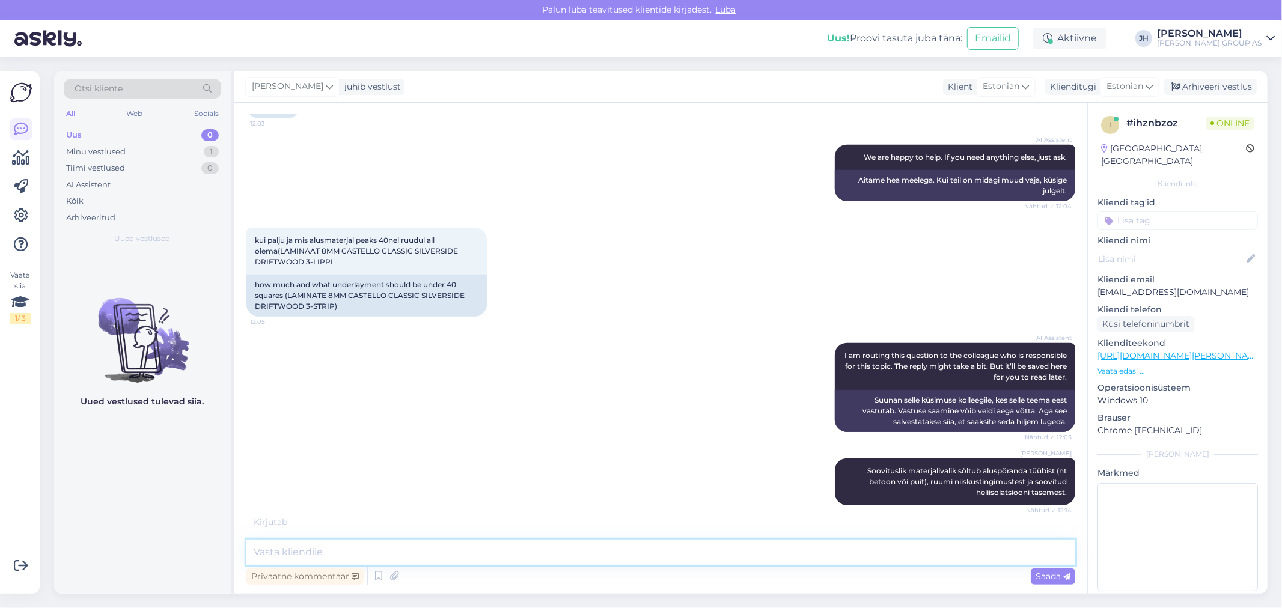
click at [257, 548] on textarea at bounding box center [660, 552] width 829 height 25
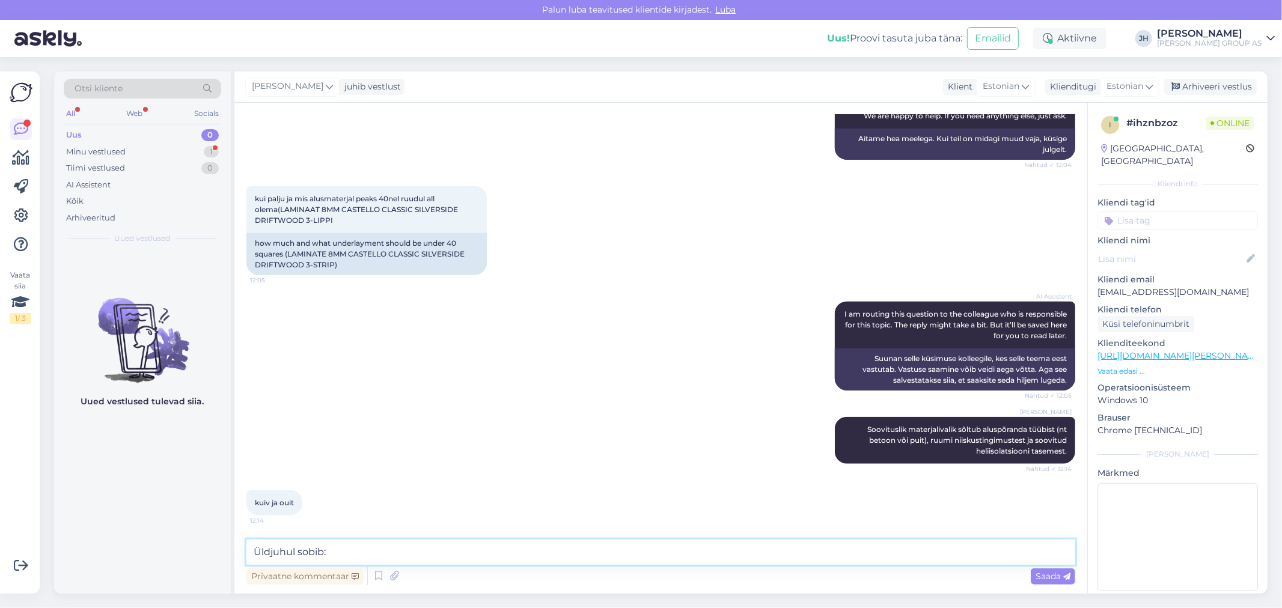
paste textarea "PE-aluskate (nt 2 mm): vajate umbes 40–45 m², sõltuvalt paigaldusviisist ja kad…"
type textarea "Üldjuhul sobib: PE-aluskate (nt 2 mm): vajate umbes 40–45 m², sõltuvalt paigald…"
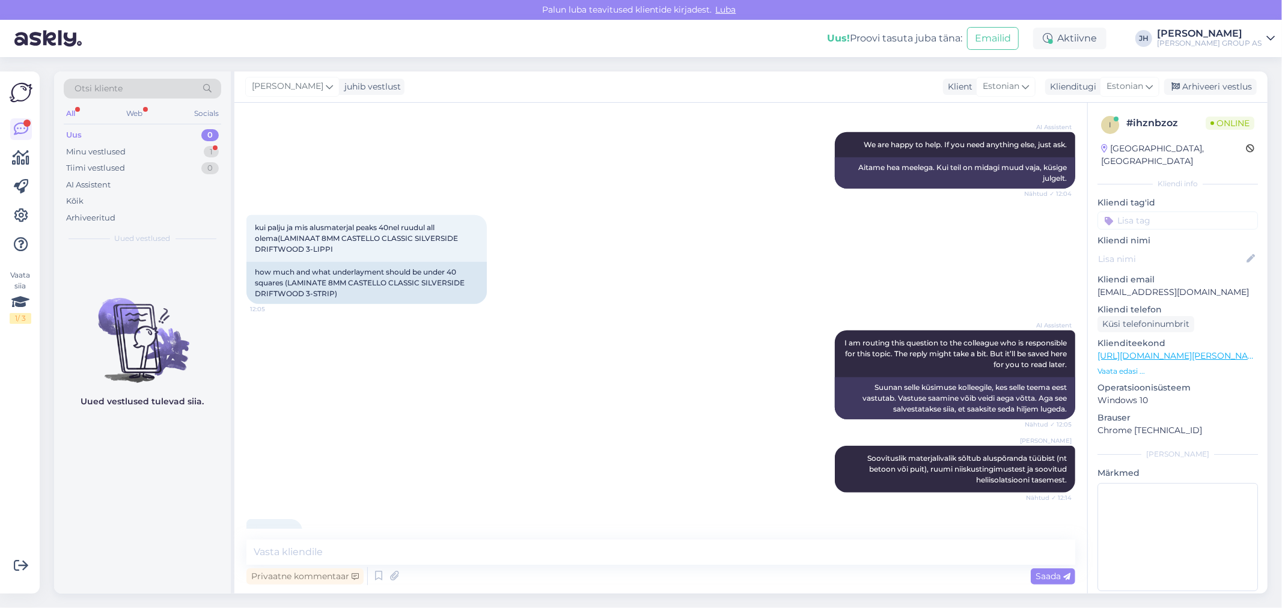
scroll to position [1101, 0]
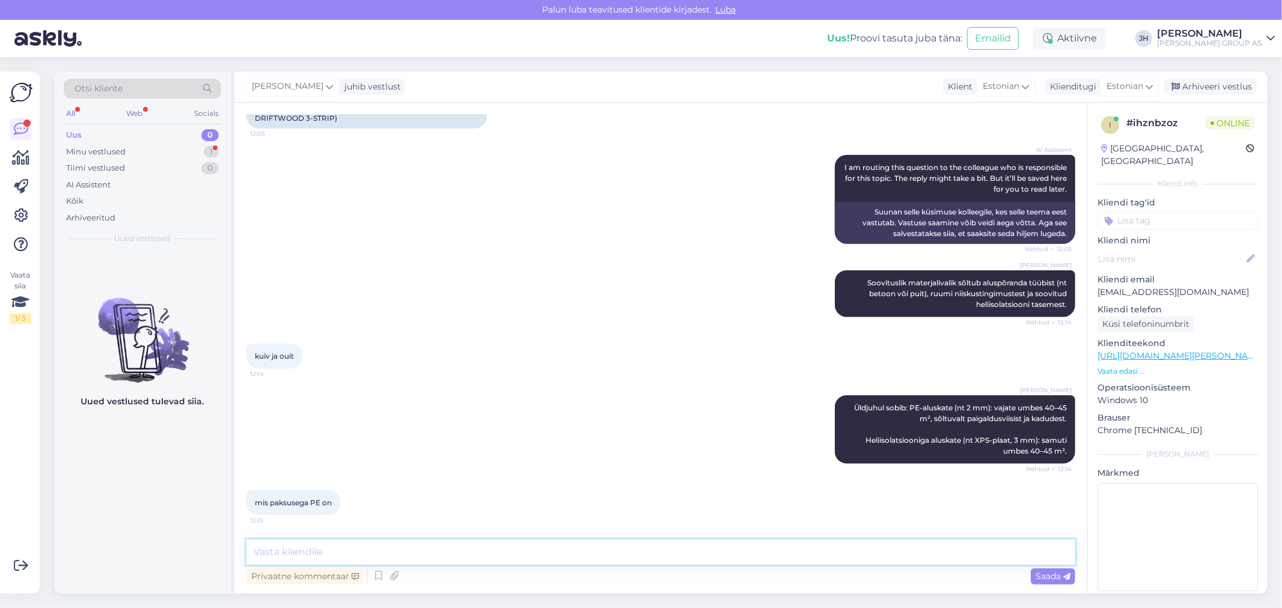
click at [299, 550] on textarea at bounding box center [660, 552] width 829 height 25
type textarea "2"
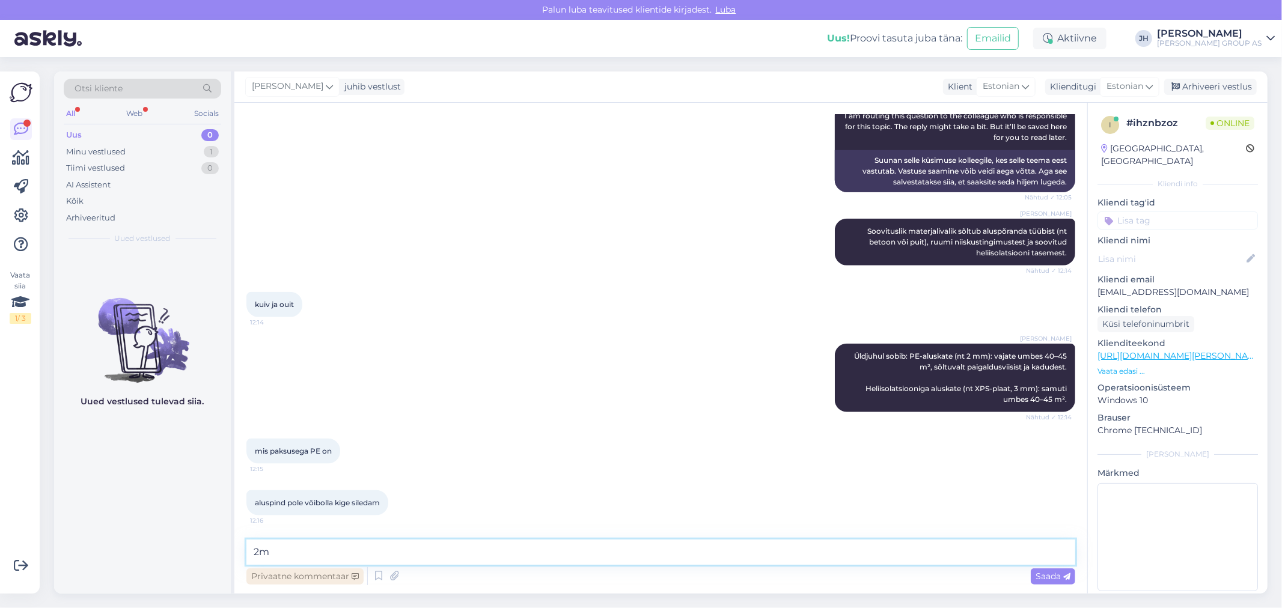
type textarea "2mm"
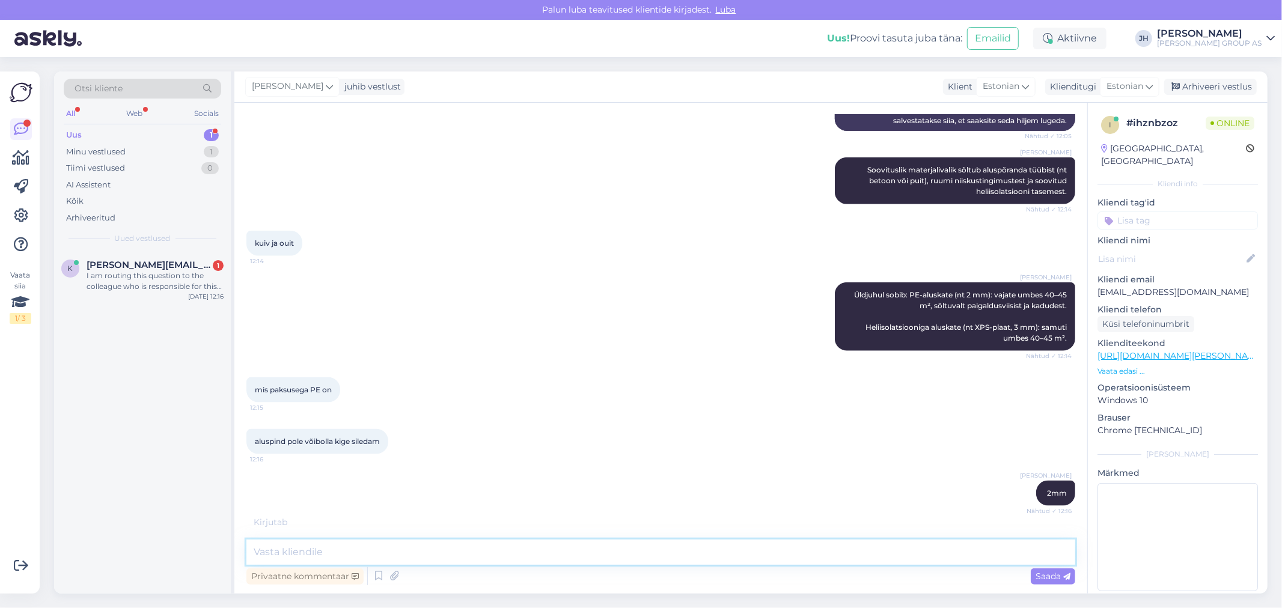
scroll to position [1256, 0]
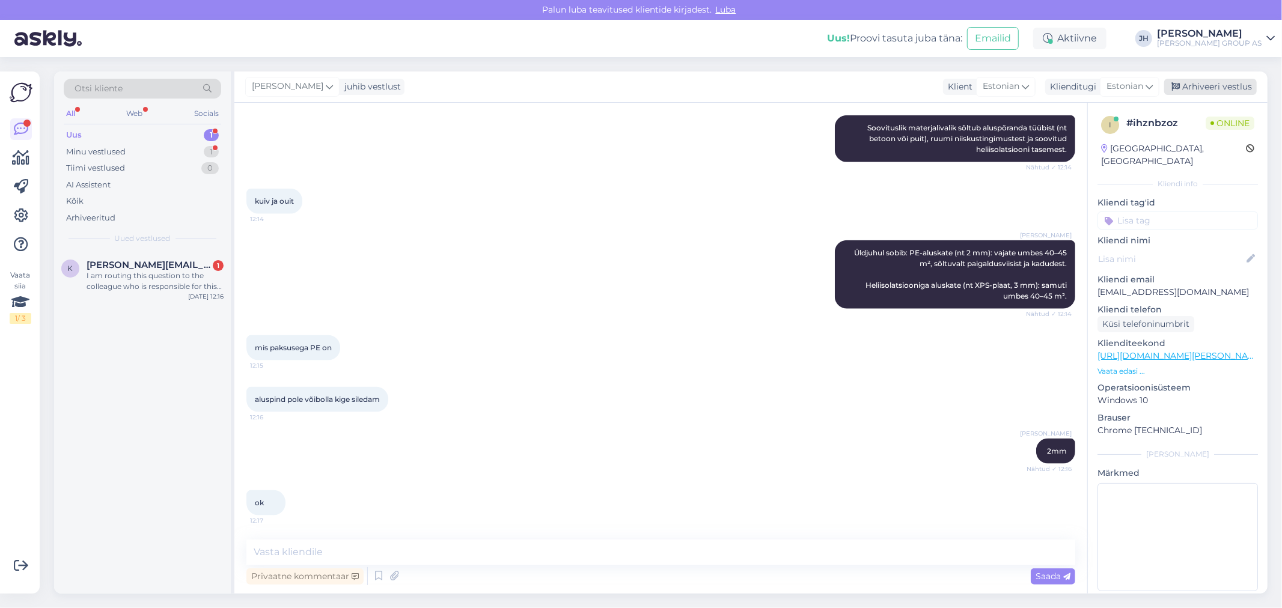
click at [1221, 84] on div "Arhiveeri vestlus" at bounding box center [1210, 87] width 93 height 16
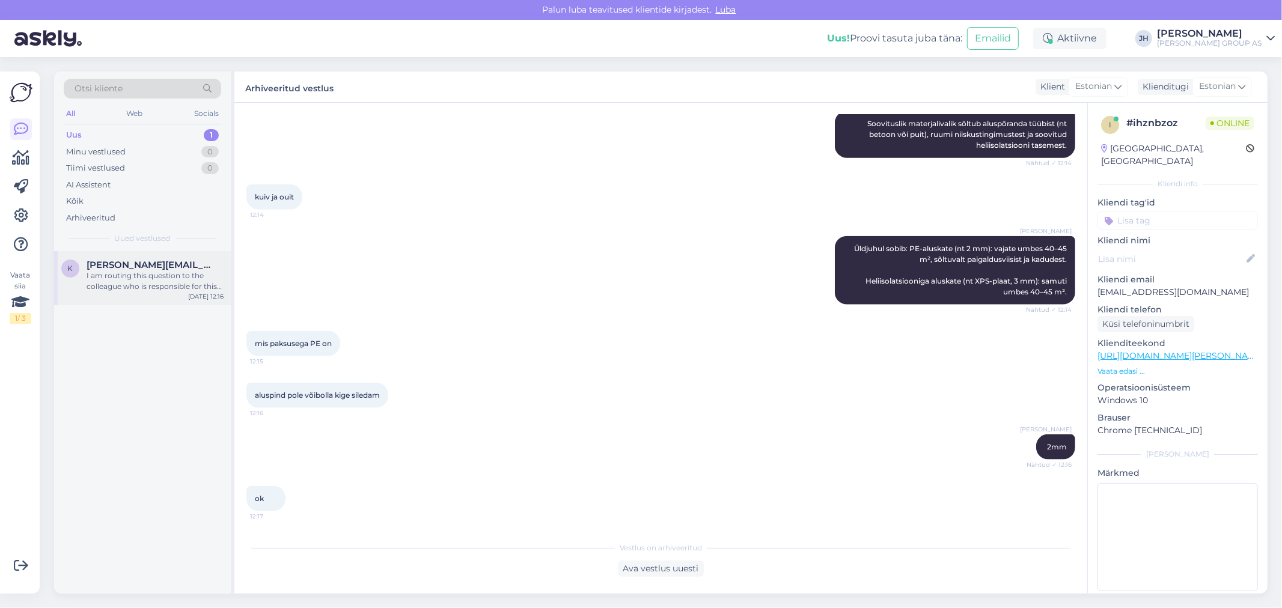
click at [123, 267] on span "[PERSON_NAME][EMAIL_ADDRESS][DOMAIN_NAME]" at bounding box center [149, 265] width 125 height 11
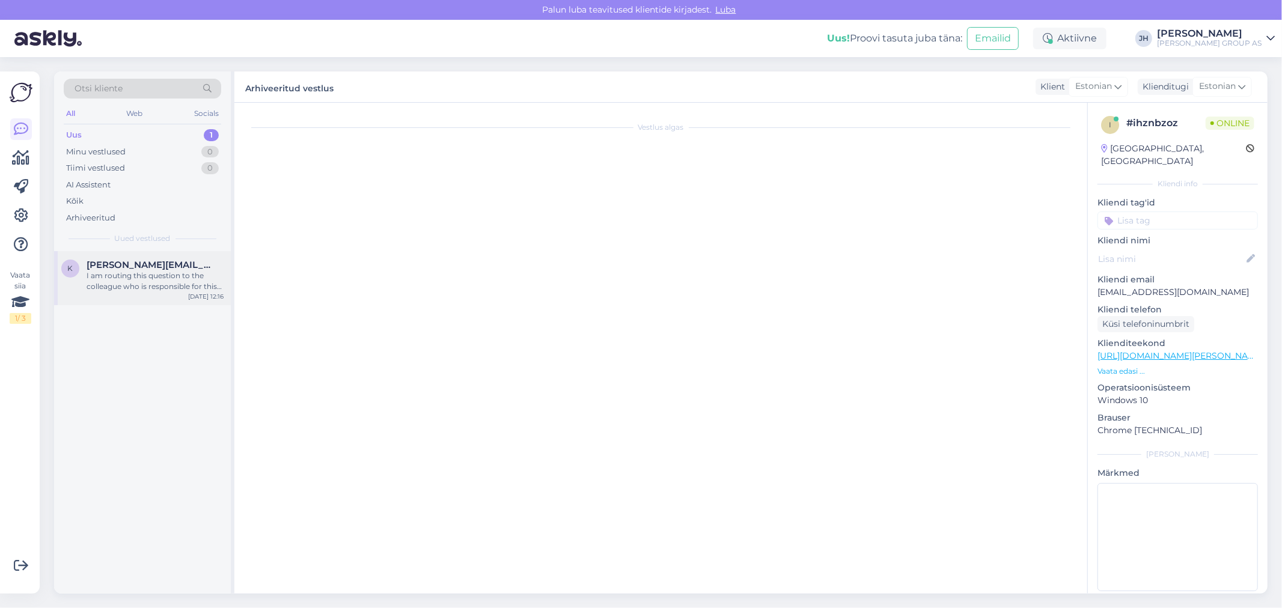
scroll to position [212, 0]
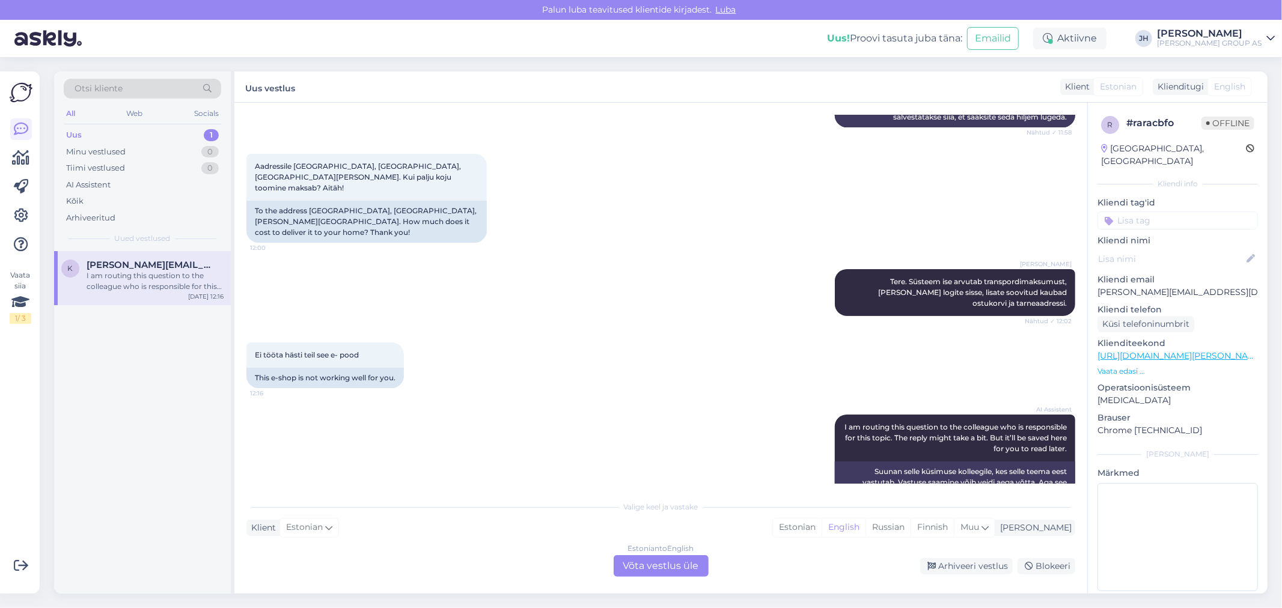
click at [669, 564] on div "Estonian to English Võta vestlus üle" at bounding box center [660, 566] width 95 height 22
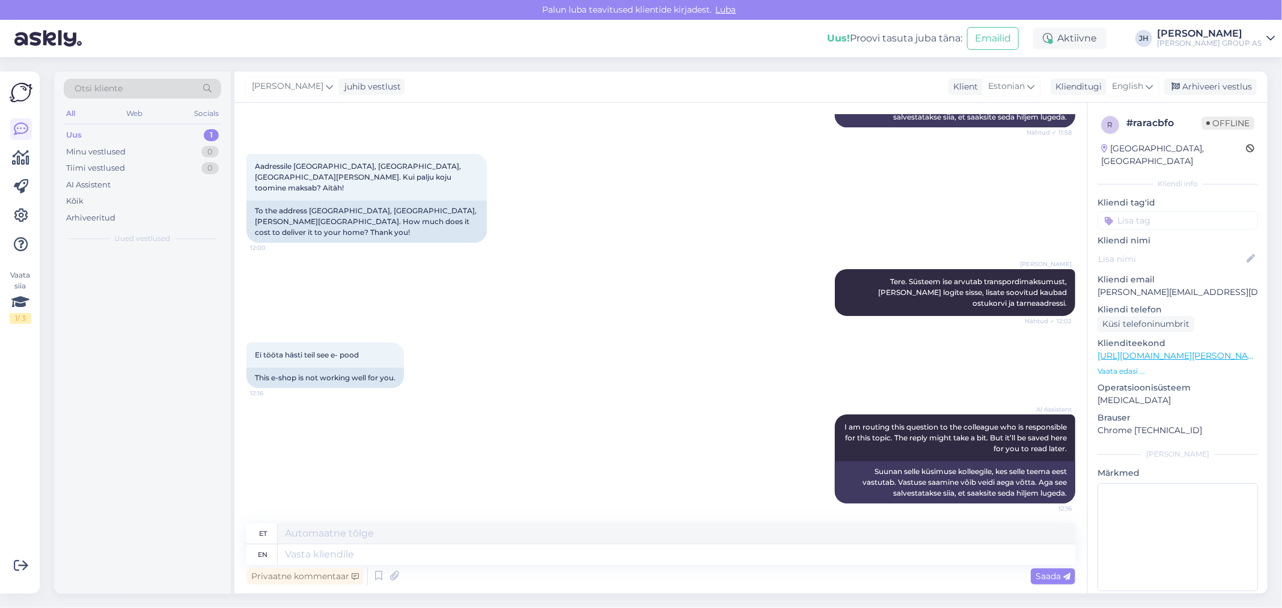
scroll to position [183, 0]
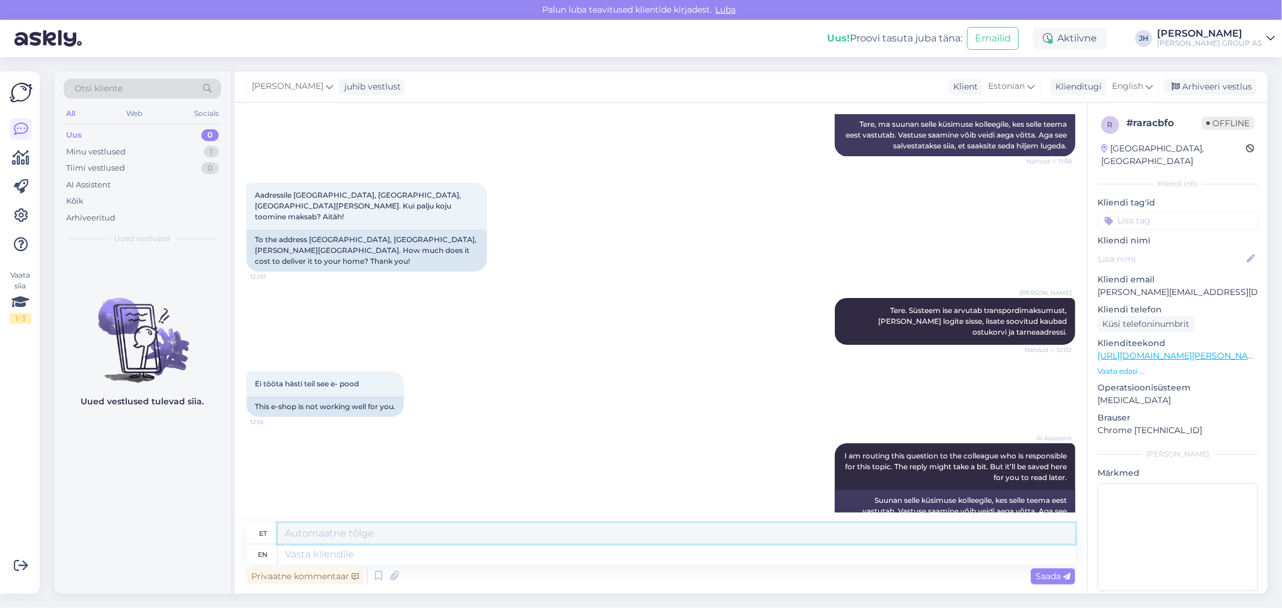
click at [329, 537] on textarea at bounding box center [676, 533] width 797 height 20
drag, startPoint x: 711, startPoint y: 535, endPoint x: 562, endPoint y: 532, distance: 148.4
click at [562, 532] on textarea "Palun saatke pilt ekraanist, mis ei tööta - edastame ITsse. Praegu katsetasime …" at bounding box center [676, 533] width 797 height 20
drag, startPoint x: 567, startPoint y: 535, endPoint x: 224, endPoint y: 508, distance: 344.1
click at [224, 508] on div "Otsi kliente All Web Socials Uus 0 Minu vestlused 1 Tiimi vestlused 0 AI Assist…" at bounding box center [660, 332] width 1213 height 522
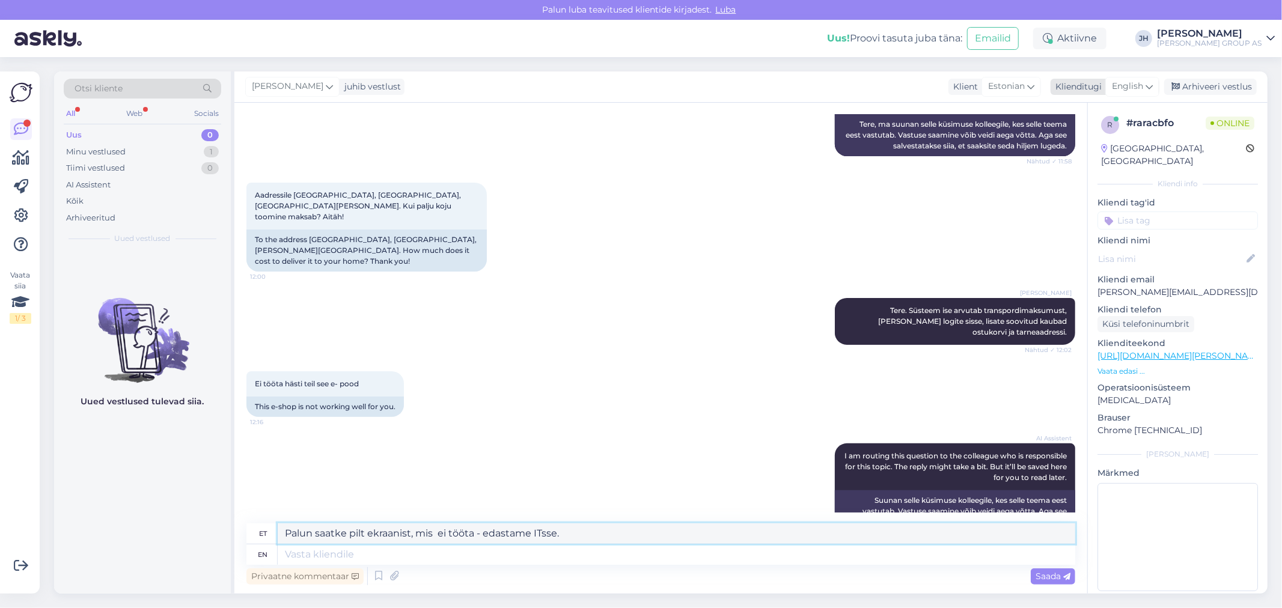
type textarea "Palun saatke pilt ekraanist, mis ei tööta - edastame ITsse."
click at [1150, 85] on icon at bounding box center [1148, 86] width 7 height 13
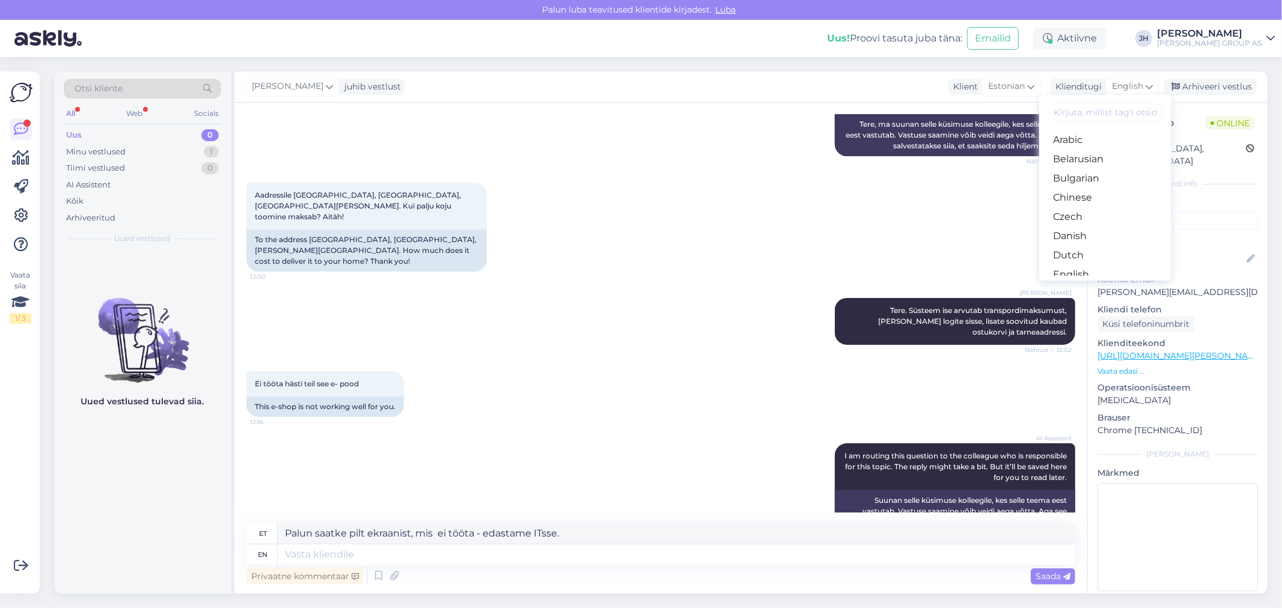
click at [1081, 284] on link "Estonian" at bounding box center [1105, 293] width 132 height 19
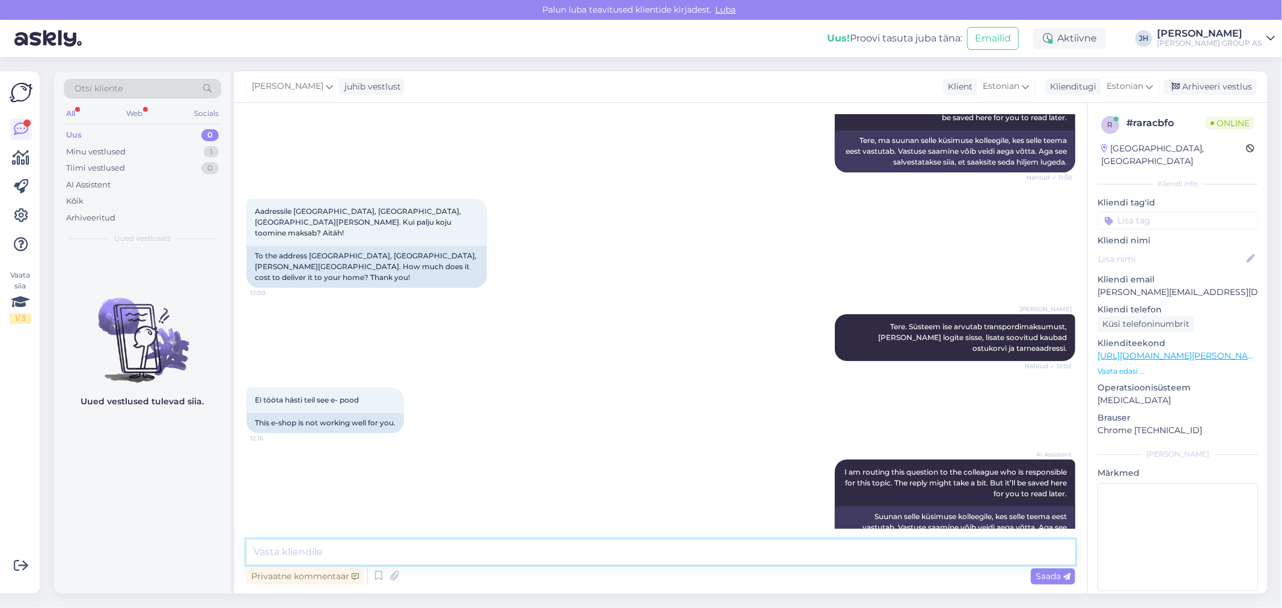
click at [281, 550] on textarea at bounding box center [660, 552] width 829 height 25
paste textarea "Palun saatke pilt ekraanist, mis ei tööta - edastame ITsse."
type textarea "Palun saatke pilt ekraanist, mis ei tööta - edastame ITsse."
click at [1048, 578] on span "Saada" at bounding box center [1052, 576] width 35 height 11
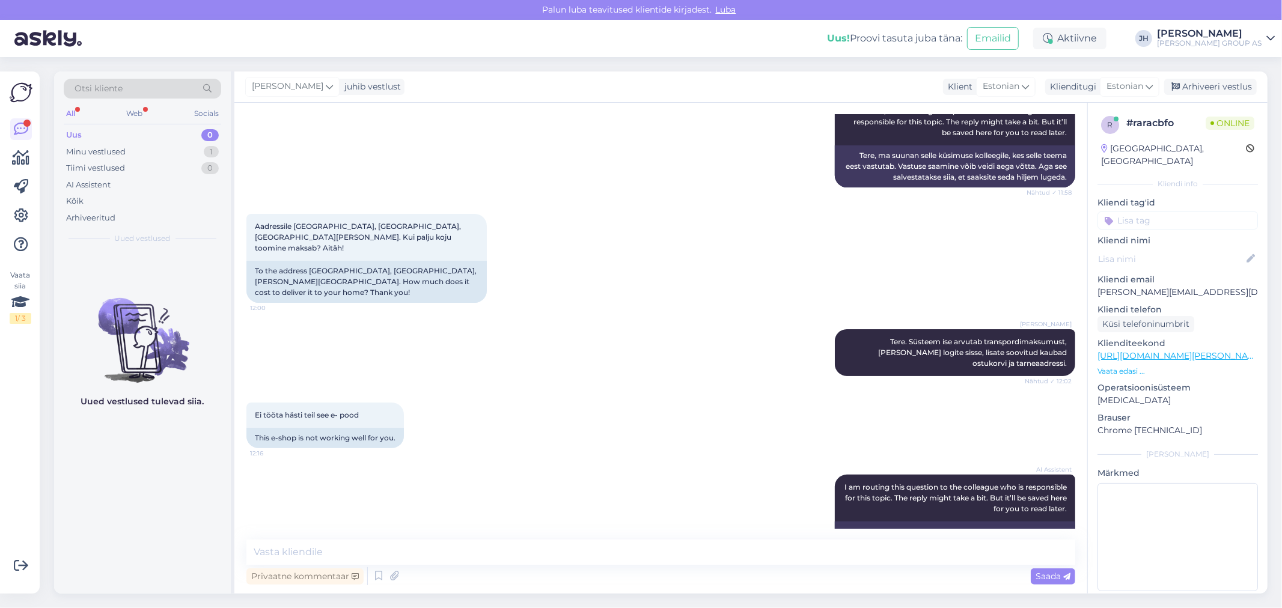
scroll to position [219, 0]
